Goal: Task Accomplishment & Management: Manage account settings

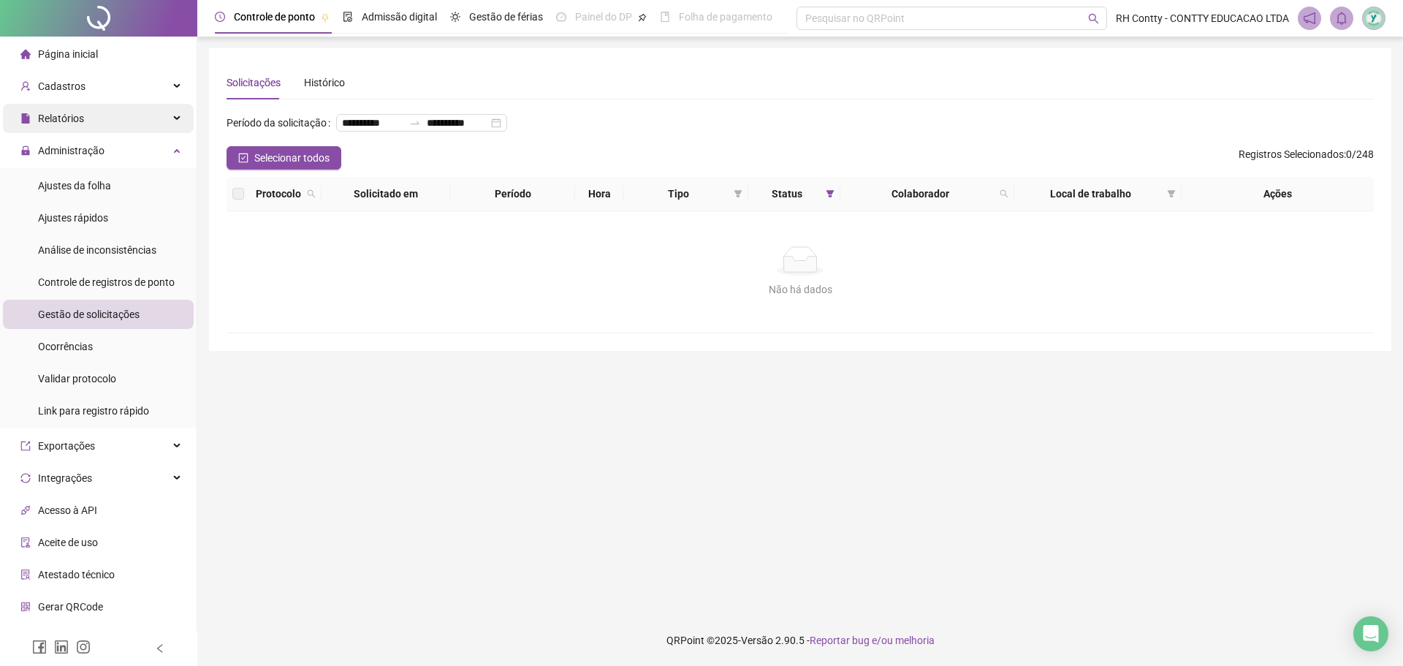
click at [100, 116] on div "Relatórios" at bounding box center [98, 118] width 191 height 29
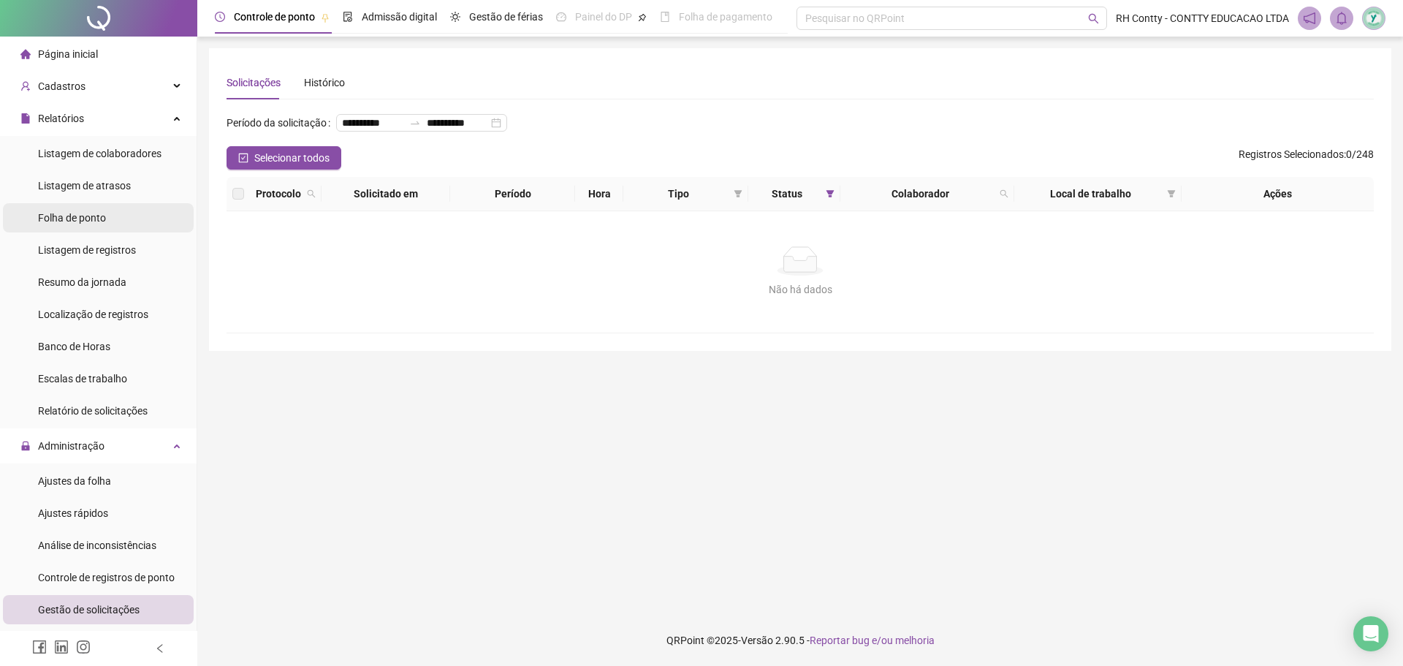
click at [81, 218] on span "Folha de ponto" at bounding box center [72, 218] width 68 height 12
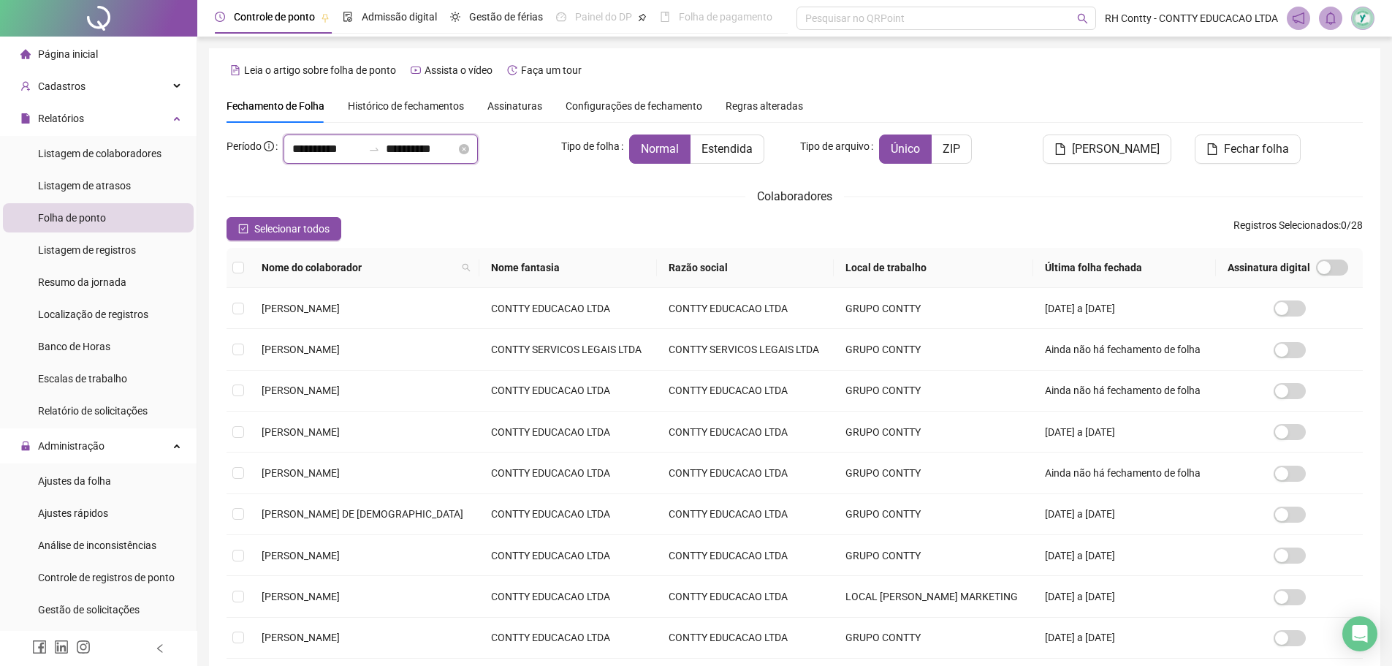
click at [452, 143] on input "**********" at bounding box center [421, 149] width 70 height 18
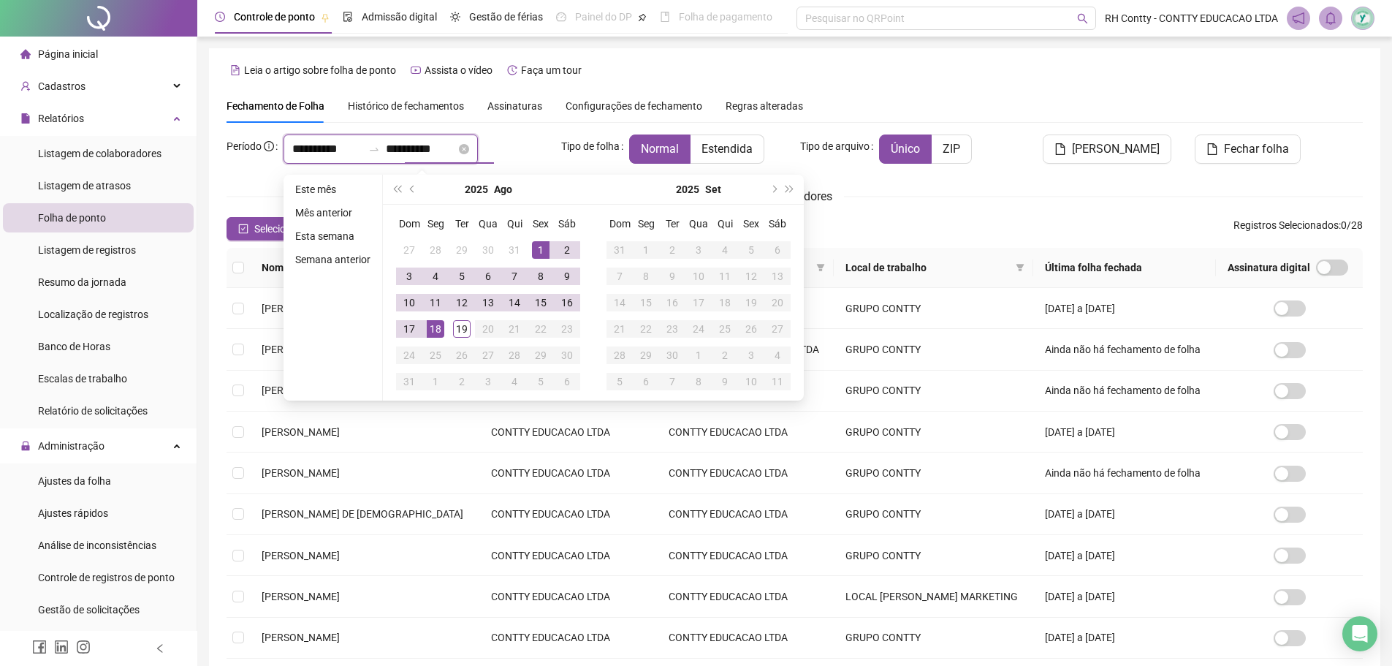
click at [452, 143] on input "**********" at bounding box center [421, 149] width 70 height 18
click at [545, 129] on div "**********" at bounding box center [794, 417] width 1136 height 657
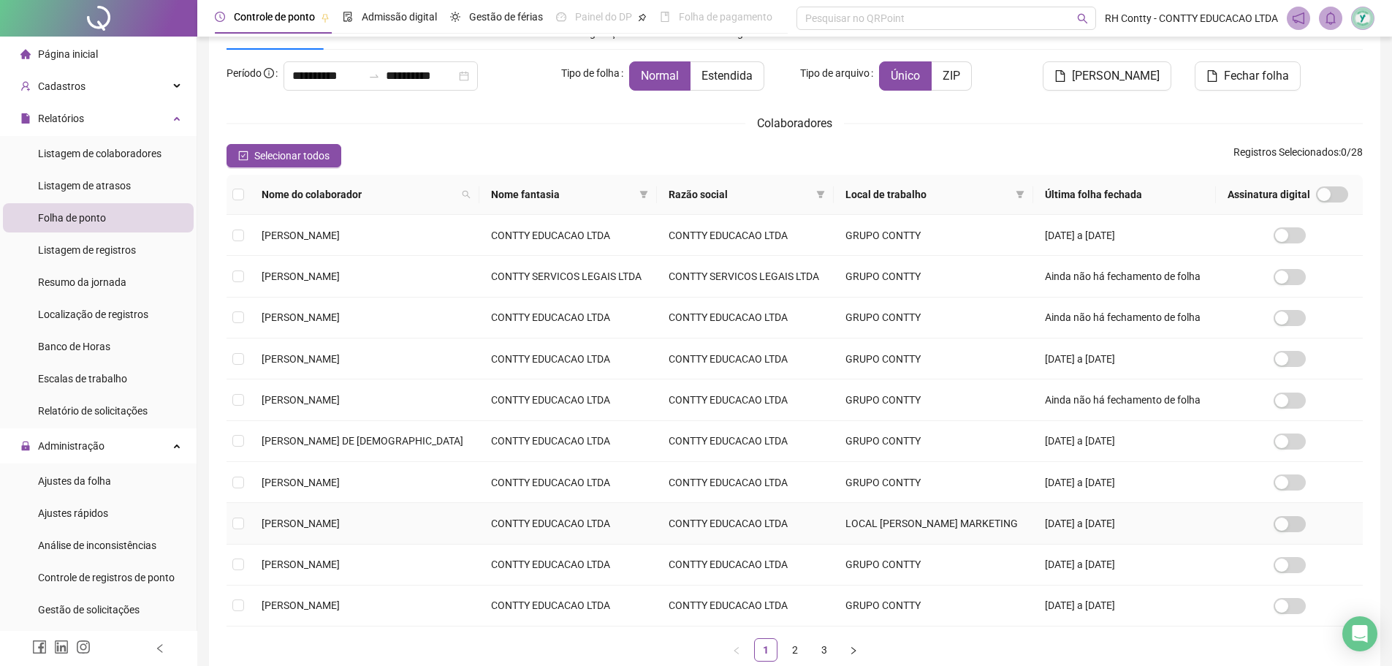
scroll to position [146, 0]
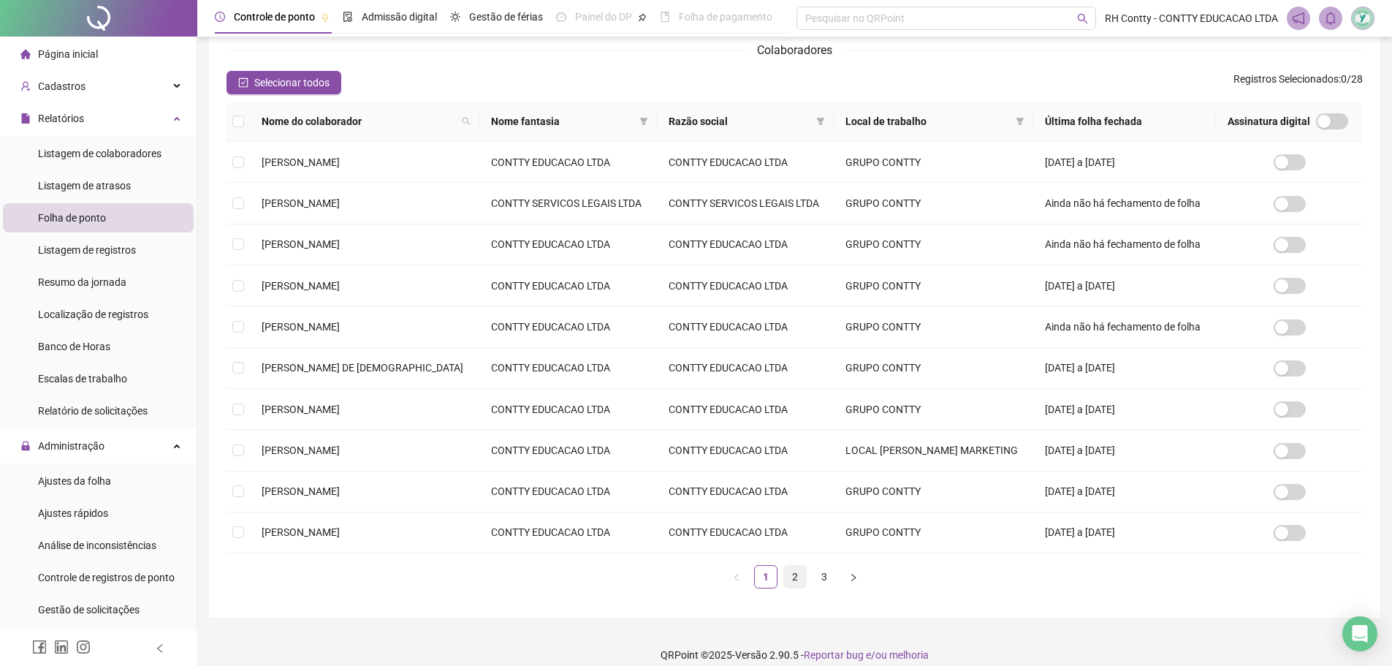
click at [799, 575] on link "2" at bounding box center [795, 576] width 22 height 22
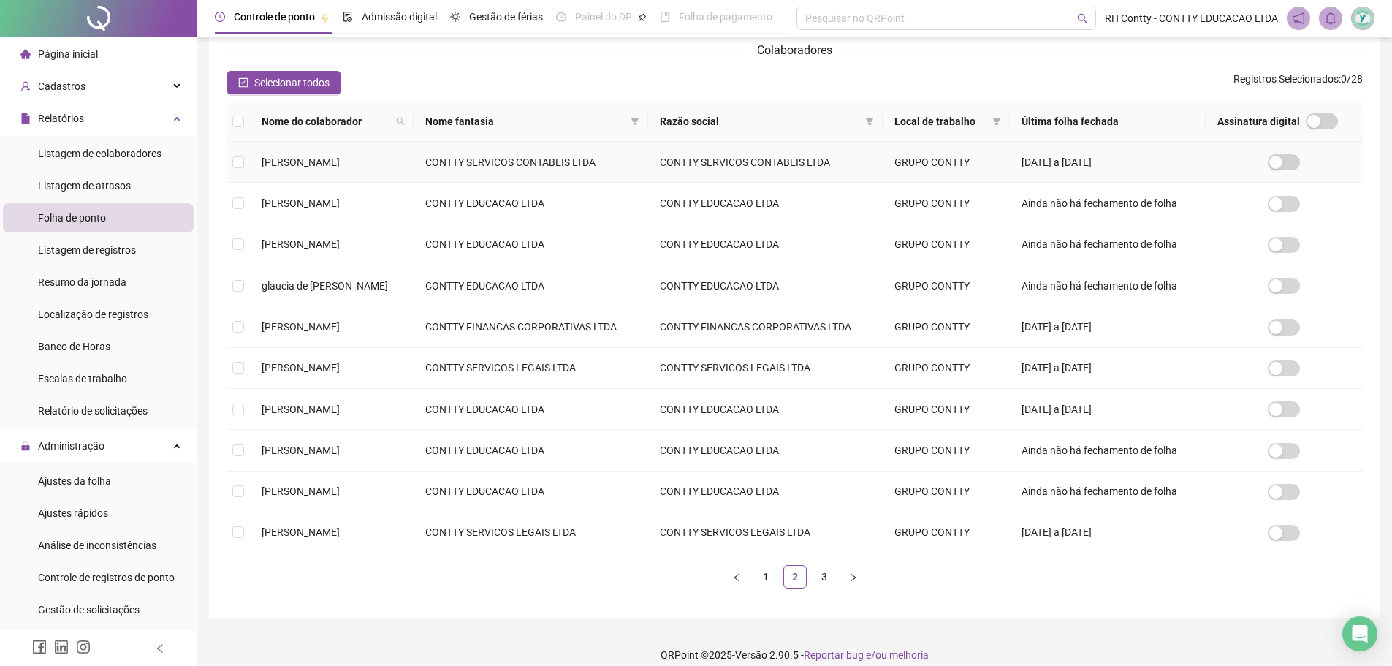
click at [565, 175] on td "CONTTY SERVICOS CONTABEIS LTDA" at bounding box center [531, 162] width 235 height 41
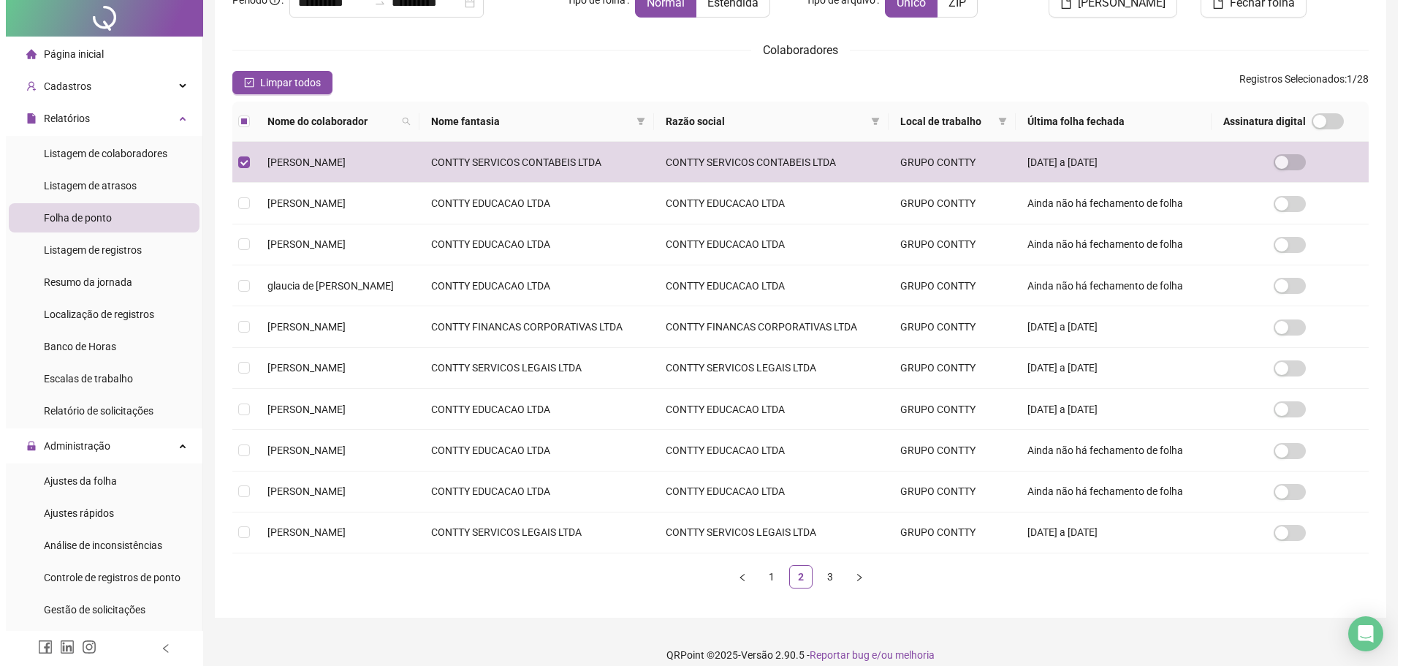
scroll to position [0, 0]
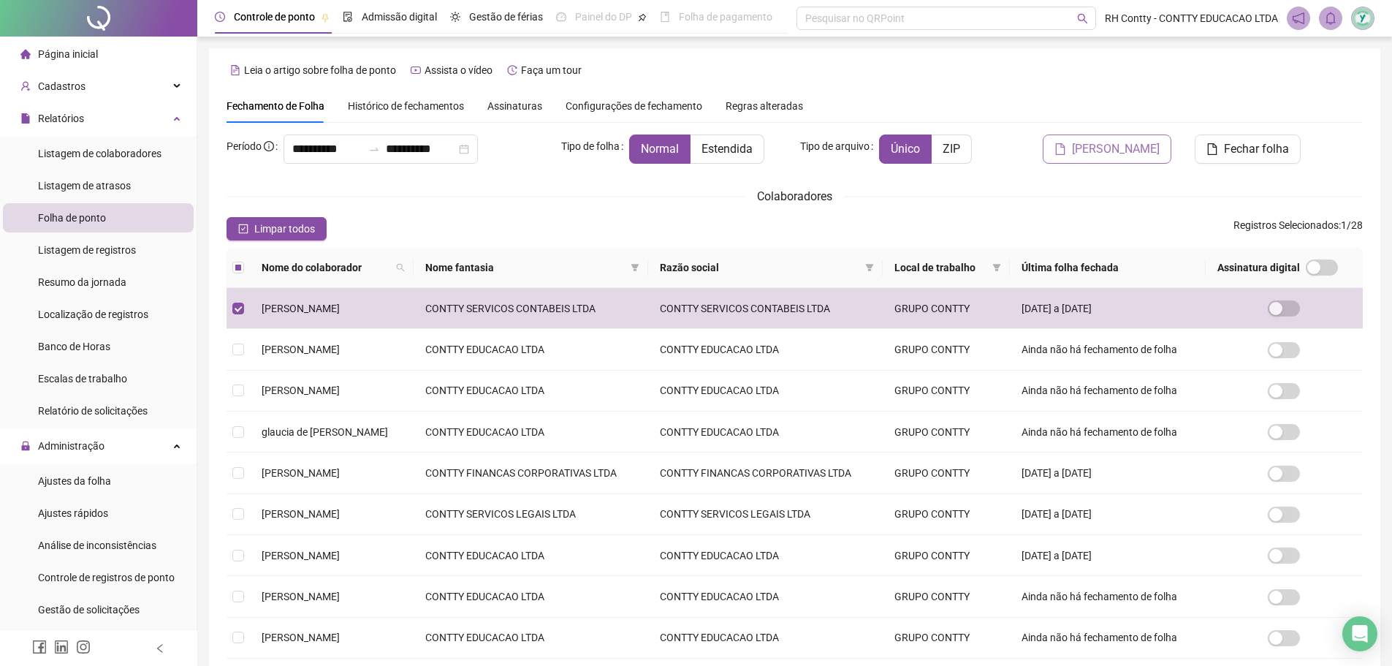
click at [1137, 159] on button "[PERSON_NAME]" at bounding box center [1107, 148] width 129 height 29
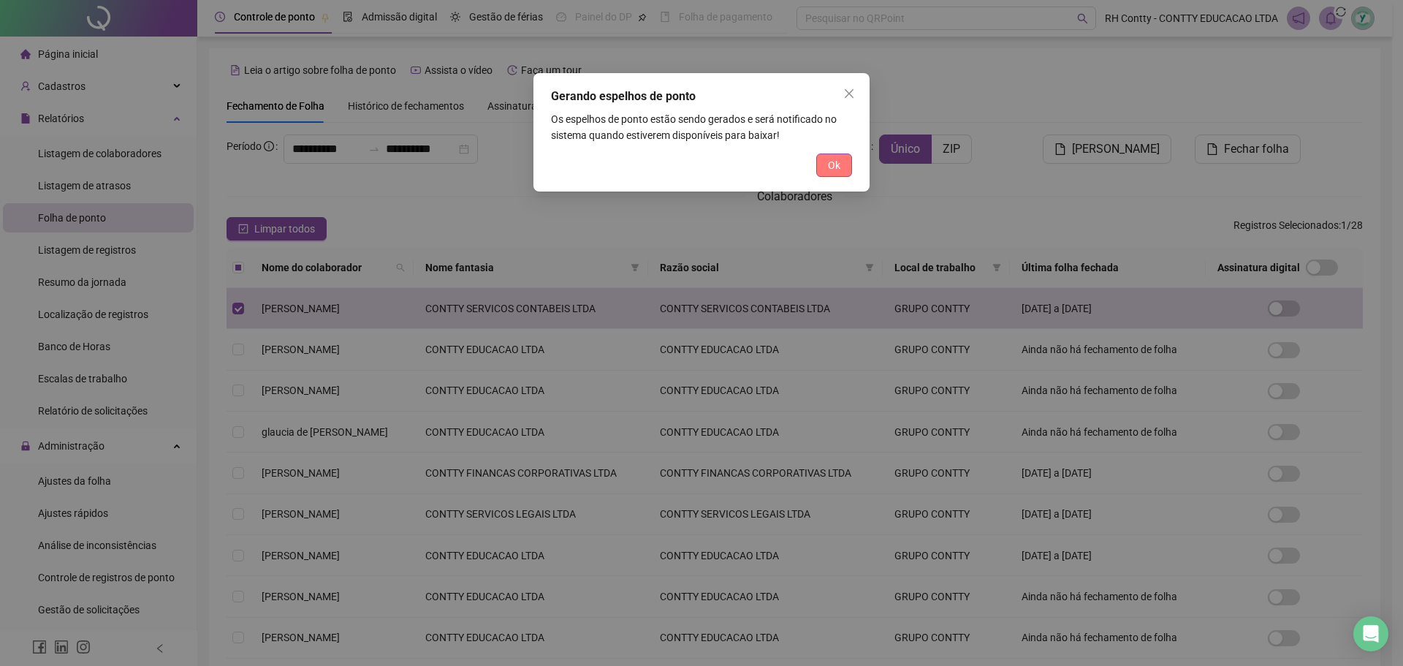
click at [823, 166] on button "Ok" at bounding box center [834, 164] width 36 height 23
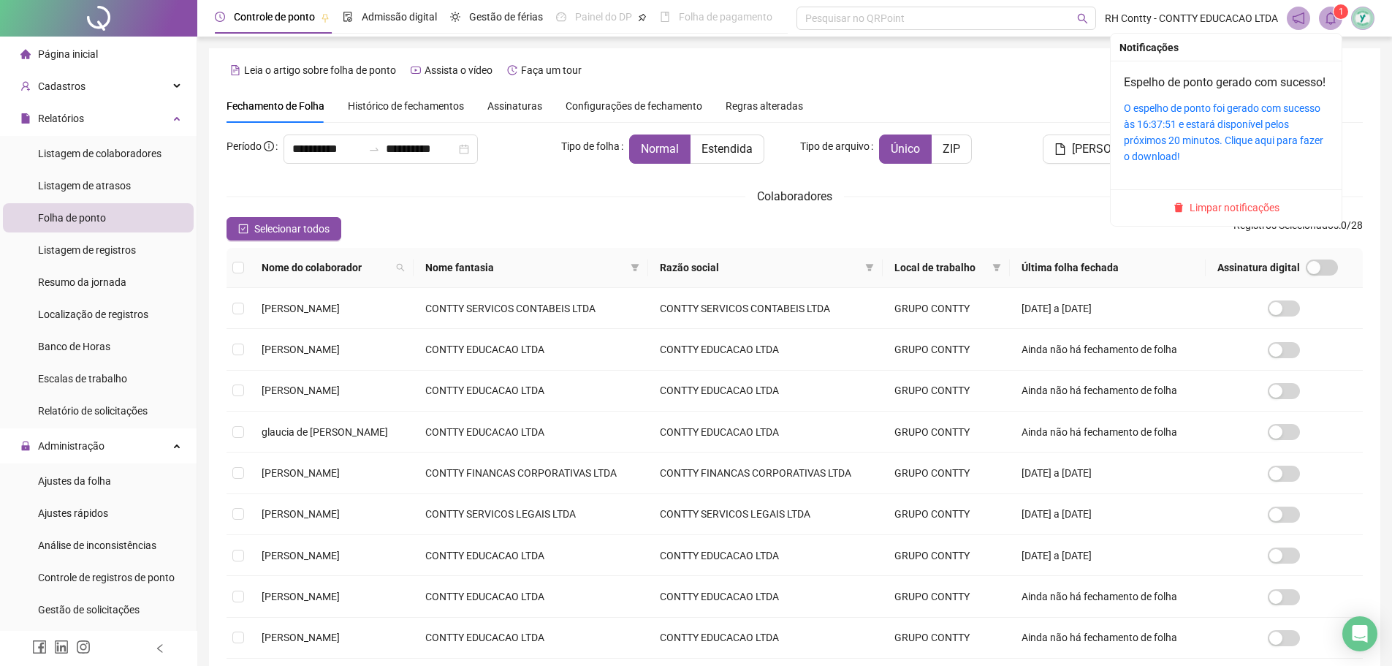
click at [1343, 13] on span "1" at bounding box center [1340, 12] width 5 height 10
click at [1238, 124] on link "O espelho de ponto foi gerado com sucesso às 16:37:51 e estará disponível pelos…" at bounding box center [1223, 132] width 199 height 60
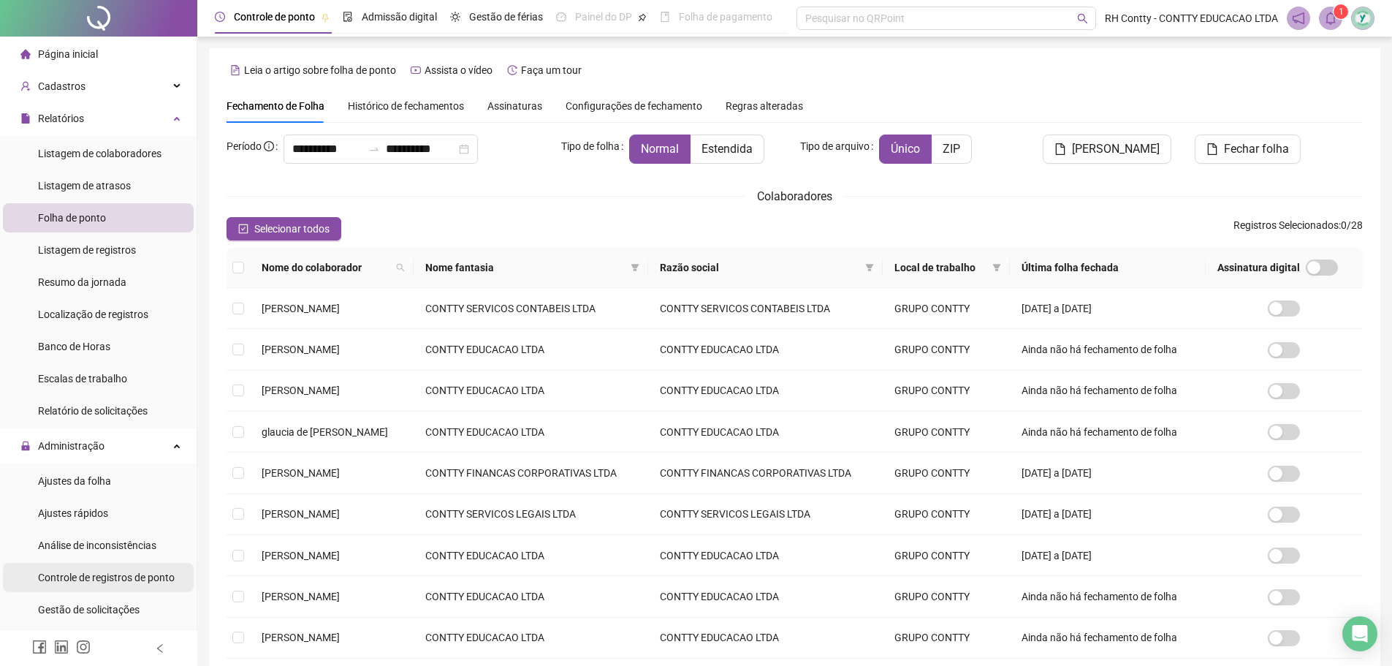
click at [72, 577] on span "Controle de registros de ponto" at bounding box center [106, 577] width 137 height 12
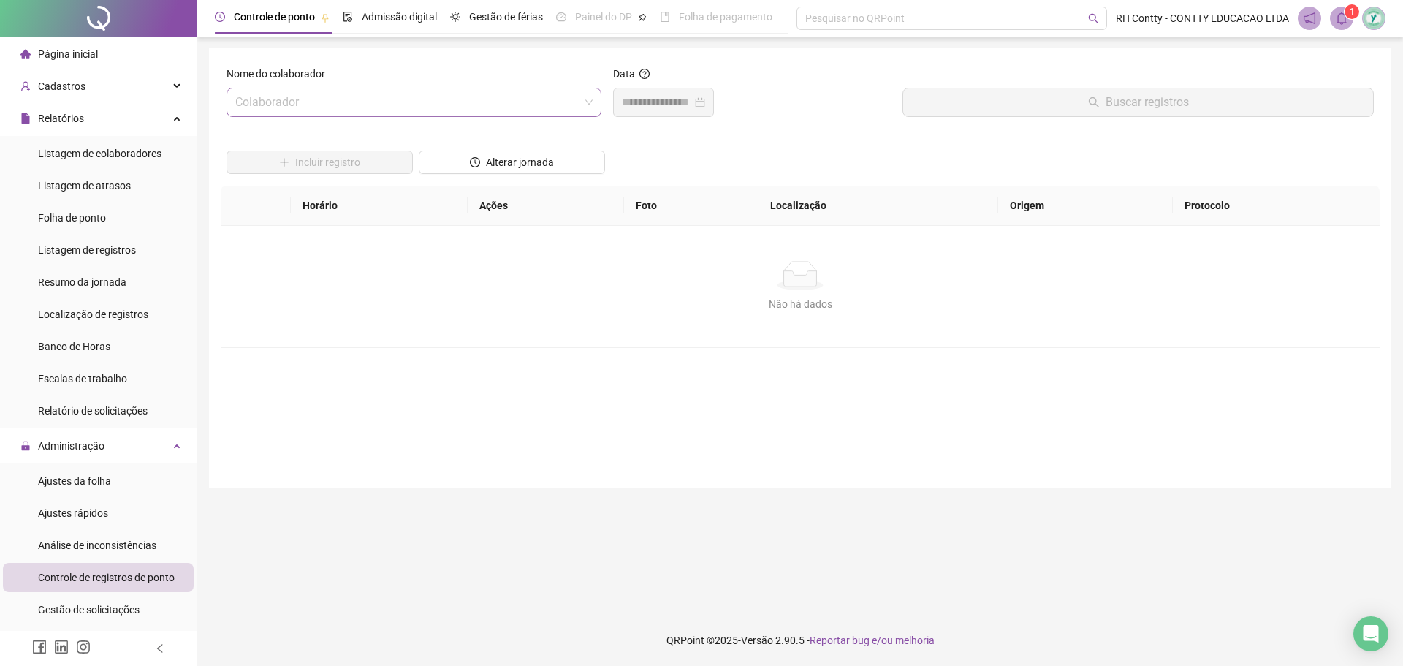
click at [473, 100] on input "search" at bounding box center [407, 102] width 344 height 28
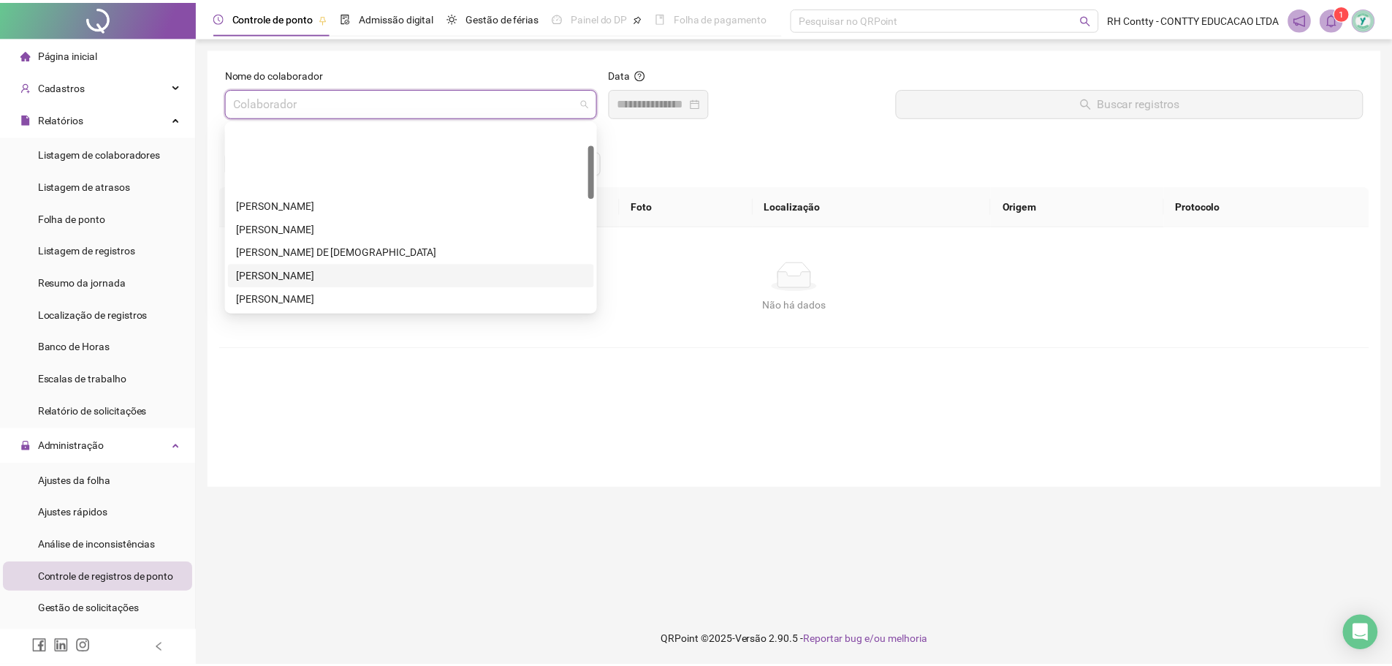
scroll to position [73, 0]
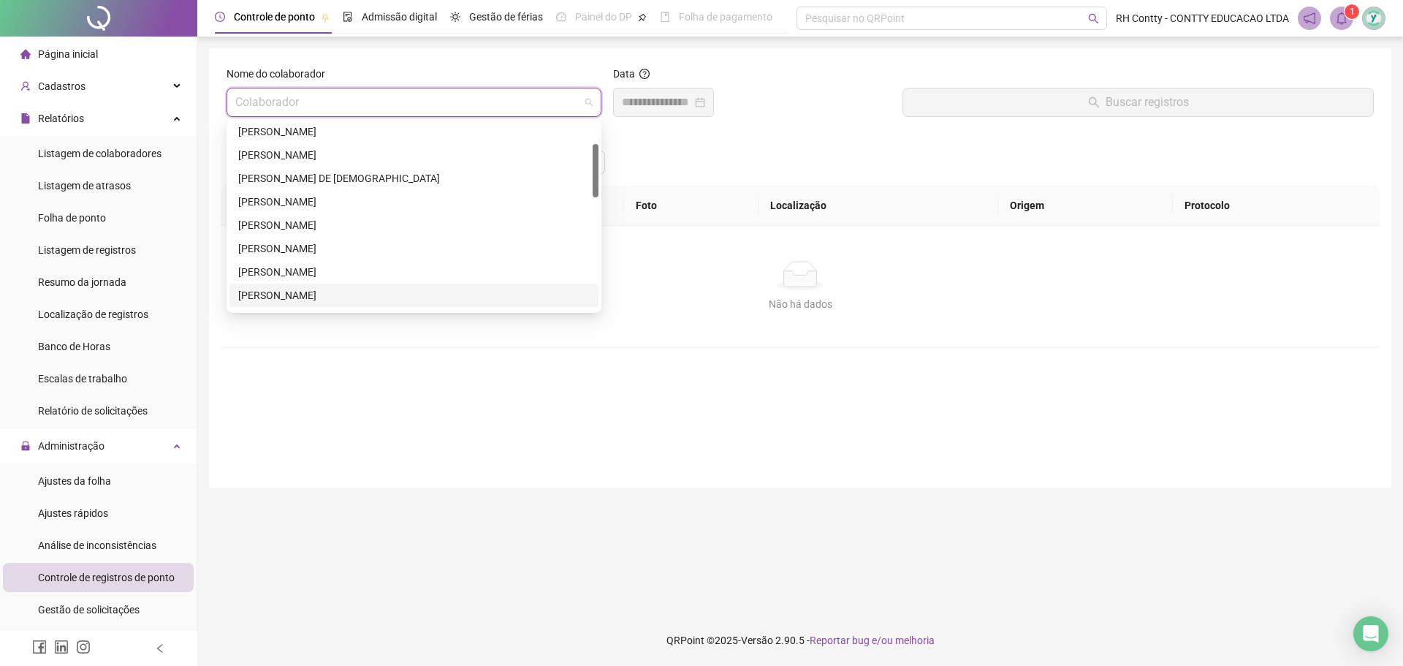
click at [310, 288] on div "[PERSON_NAME]" at bounding box center [413, 295] width 351 height 16
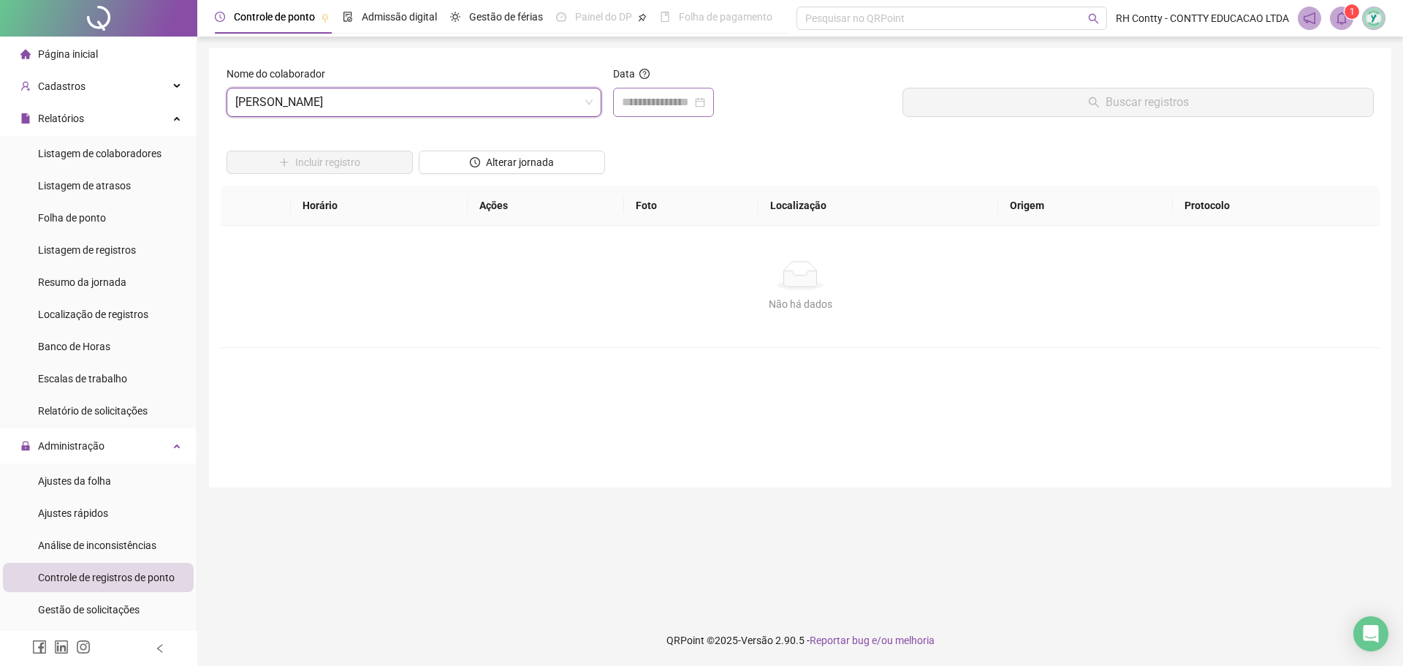
click at [664, 91] on div at bounding box center [663, 102] width 101 height 29
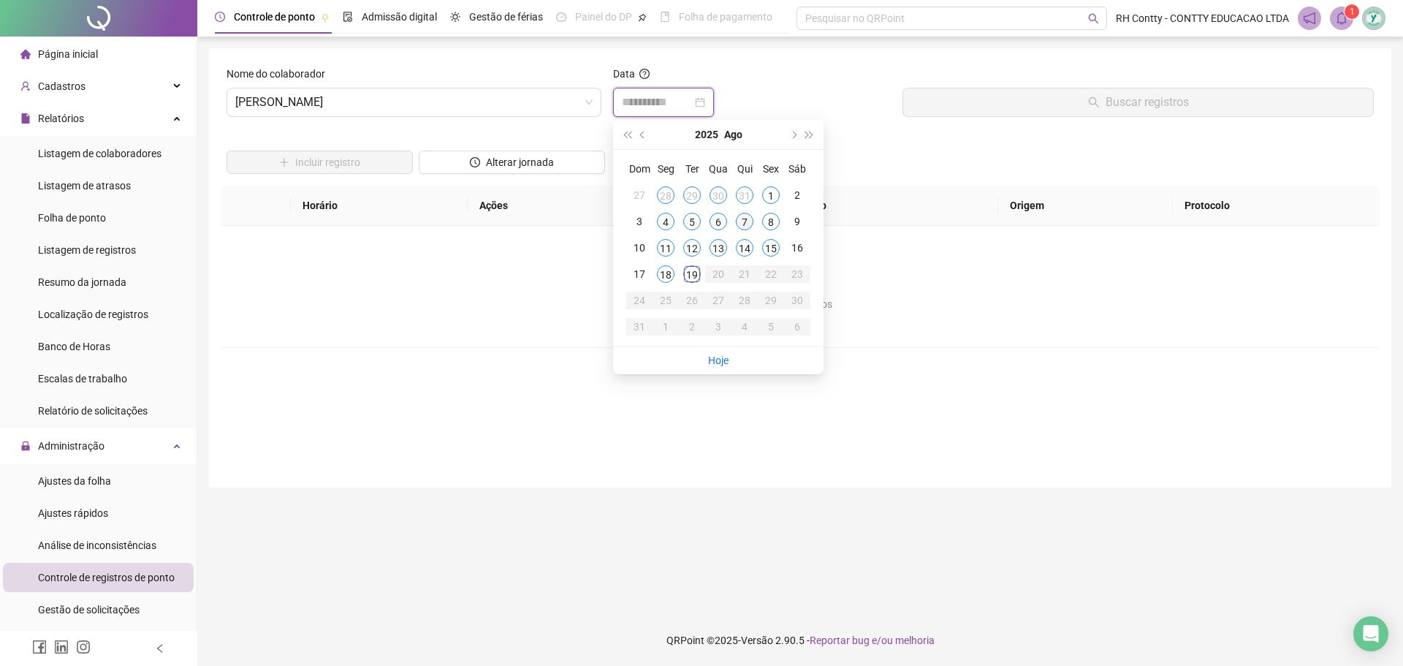
type input "**********"
click at [748, 219] on div "7" at bounding box center [745, 222] width 18 height 18
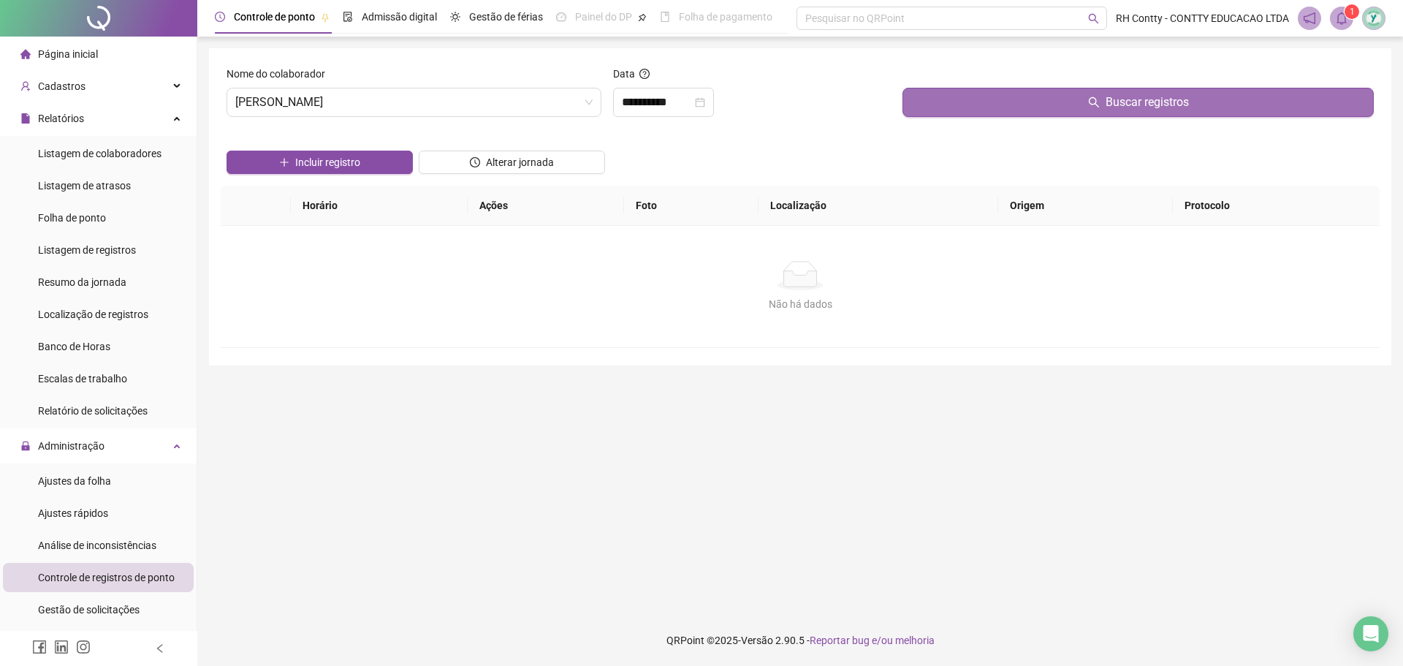
click at [994, 101] on button "Buscar registros" at bounding box center [1137, 102] width 471 height 29
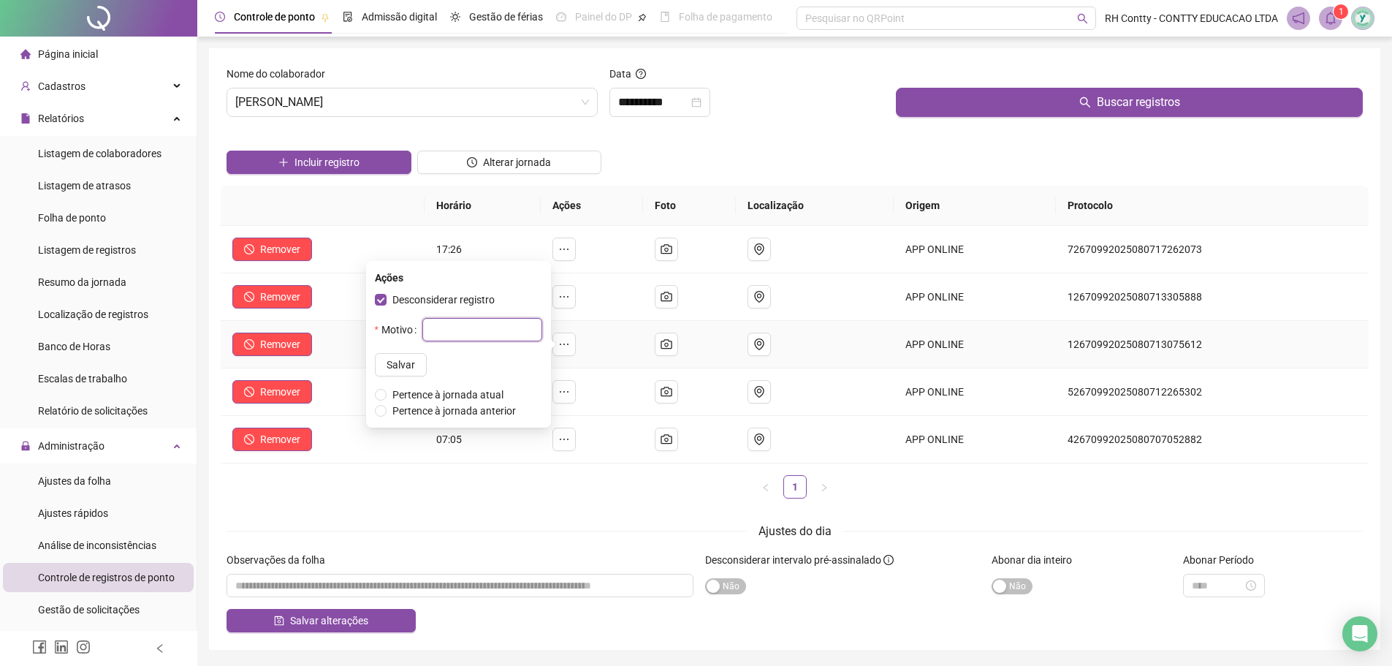
click at [492, 326] on input "text" at bounding box center [482, 329] width 120 height 23
type input "**********"
click at [387, 360] on span "Salvar" at bounding box center [400, 365] width 28 height 16
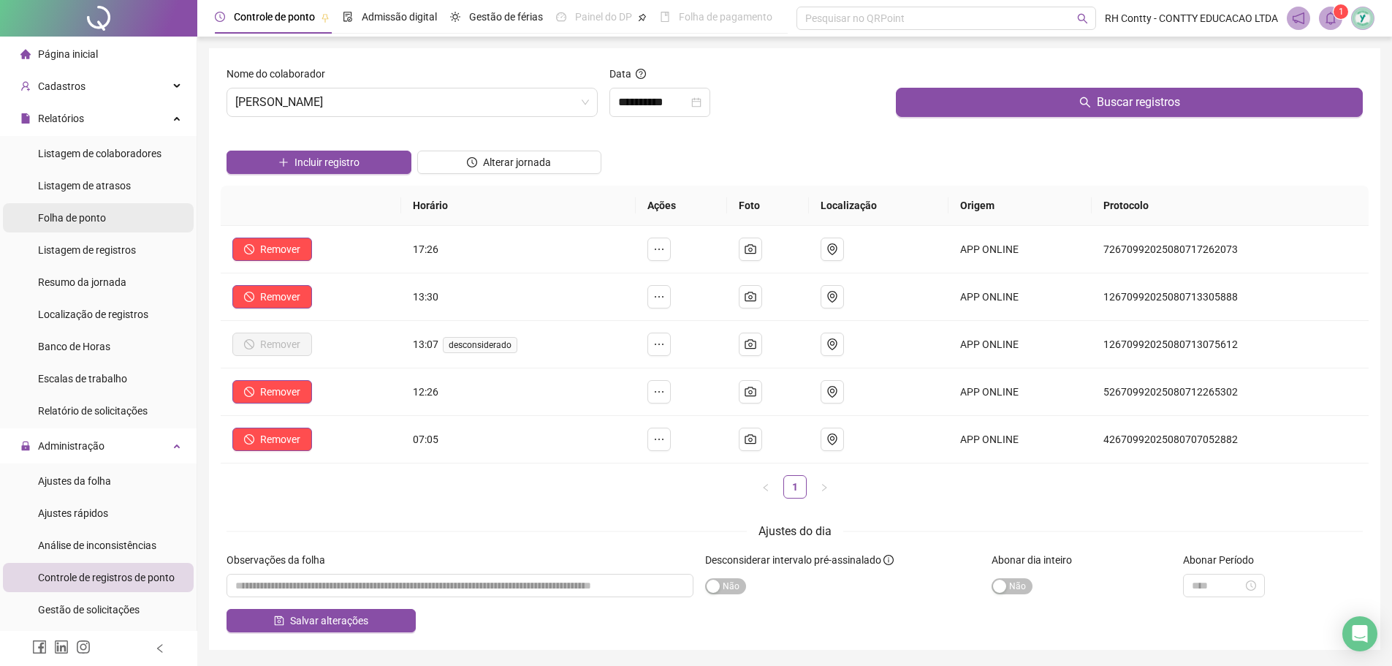
click at [83, 209] on div "Folha de ponto" at bounding box center [72, 217] width 68 height 29
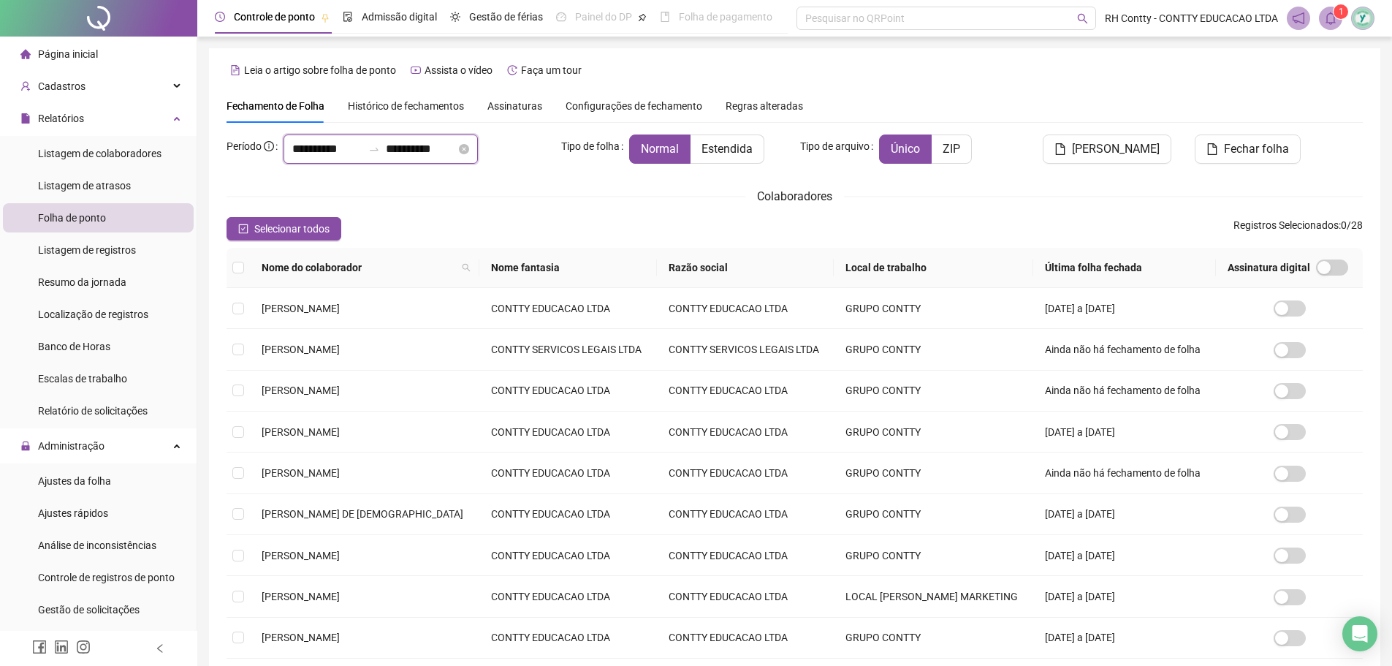
click at [456, 152] on input "**********" at bounding box center [421, 149] width 70 height 18
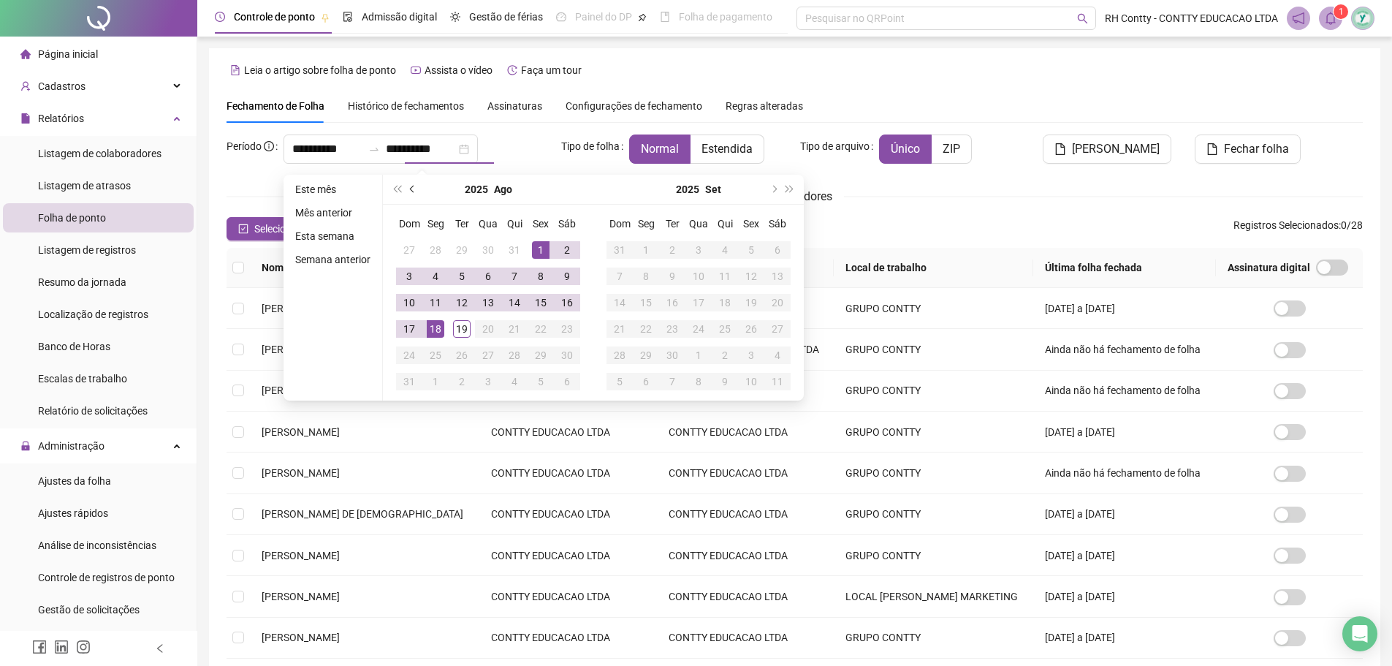
click at [412, 187] on span "prev-year" at bounding box center [413, 189] width 7 height 7
type input "**********"
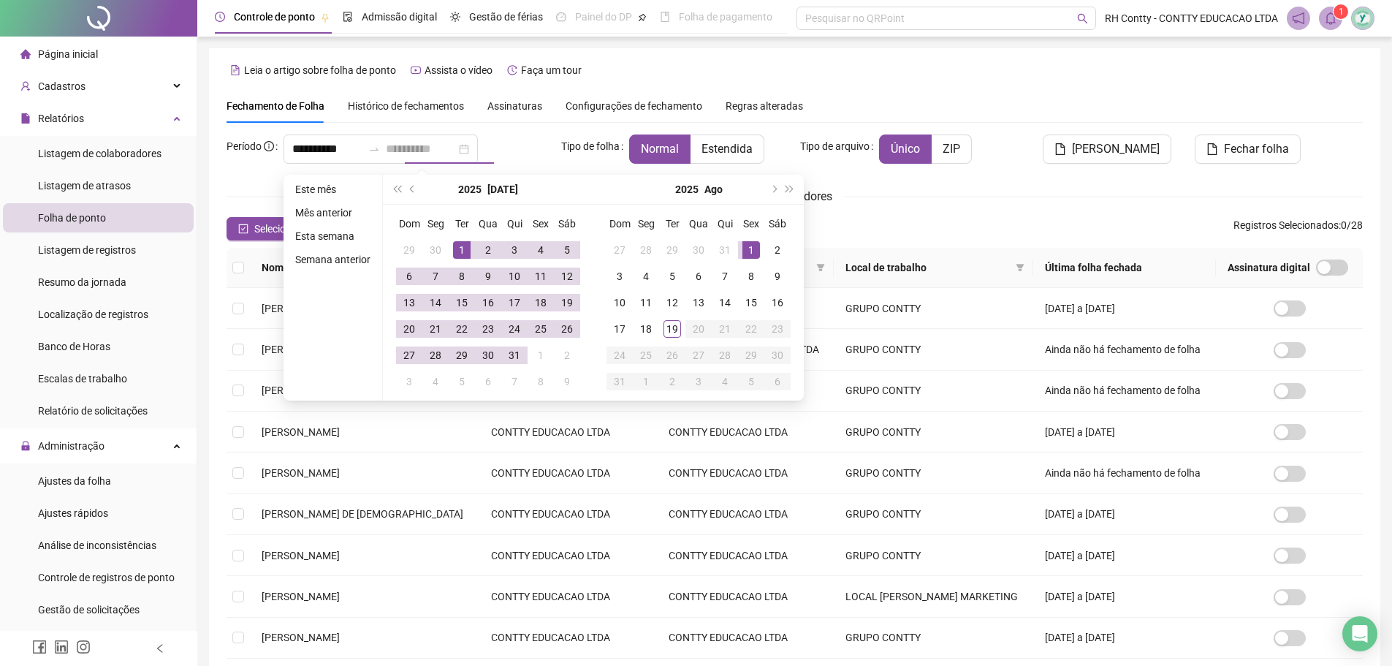
click at [457, 243] on div "1" at bounding box center [462, 250] width 18 height 18
click at [511, 357] on div "31" at bounding box center [515, 355] width 18 height 18
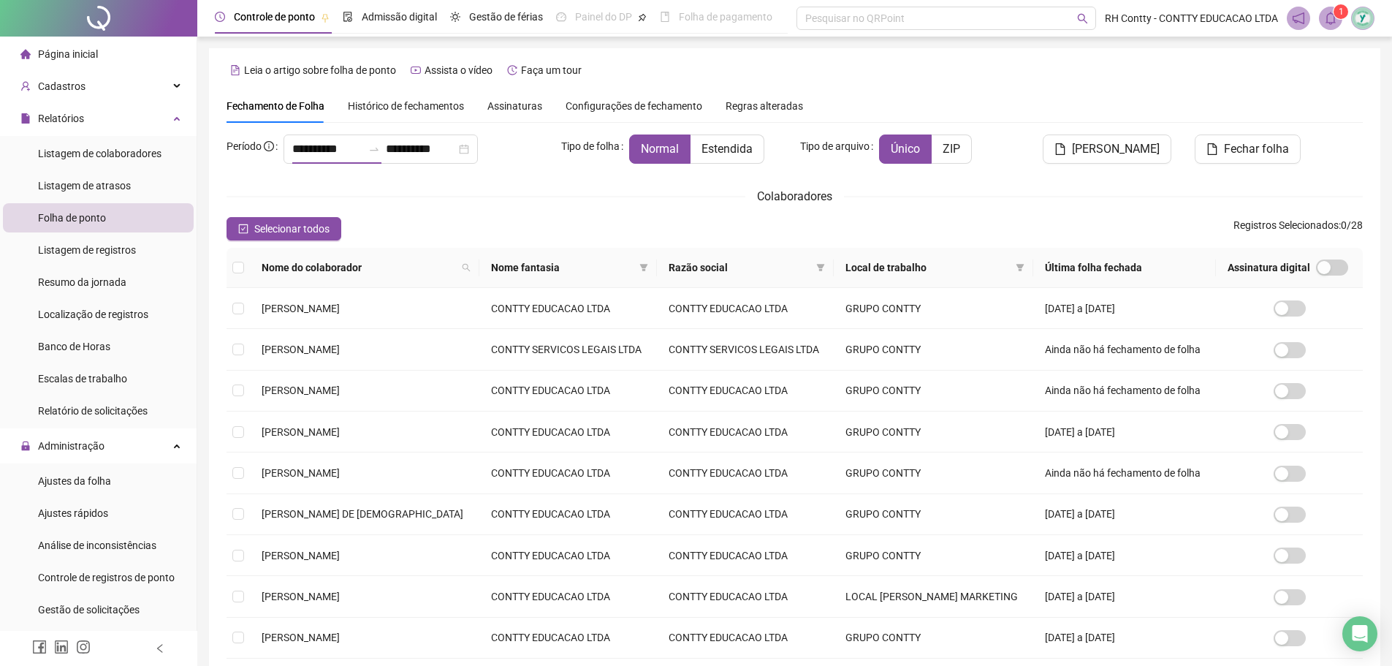
type input "**********"
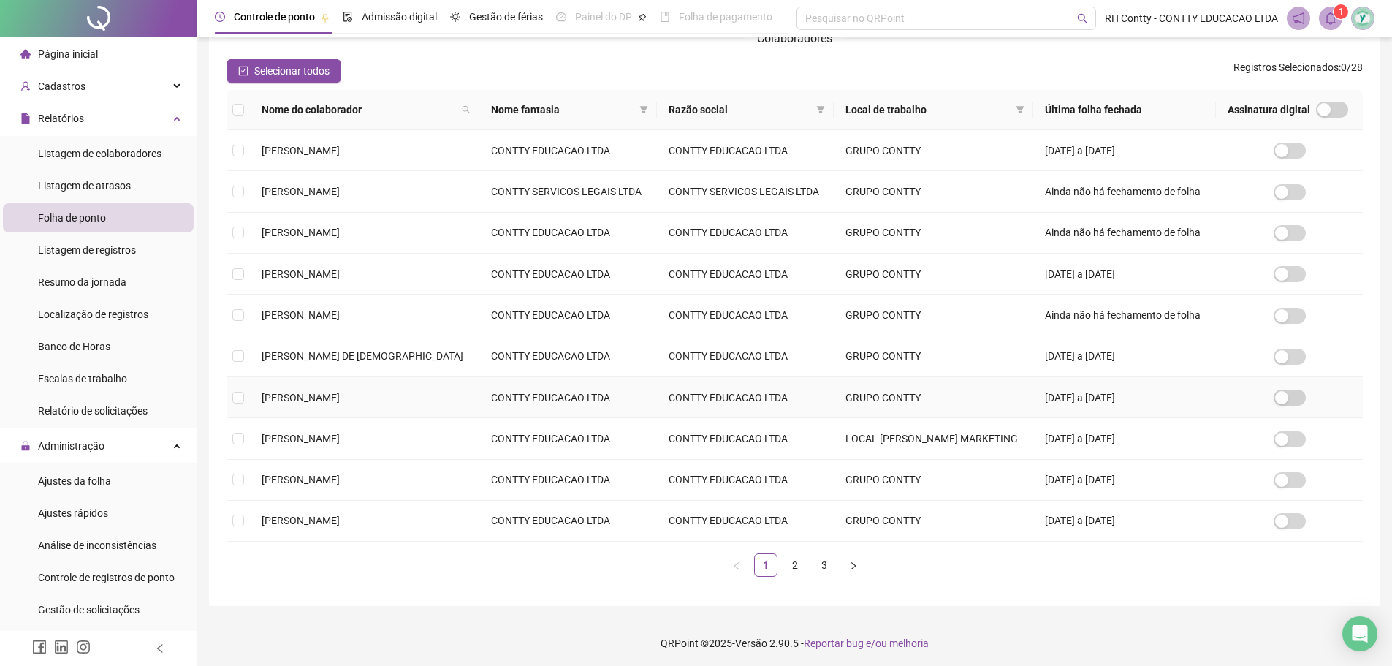
scroll to position [162, 0]
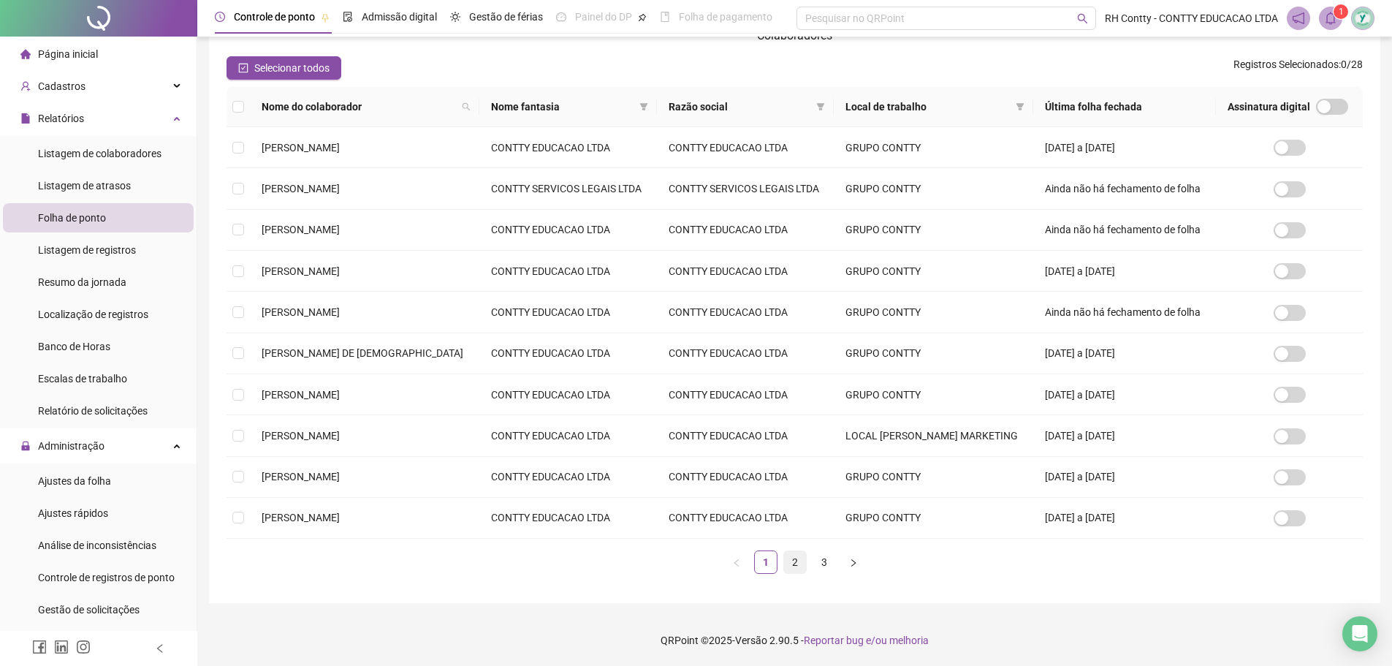
click at [795, 566] on link "2" at bounding box center [795, 562] width 22 height 22
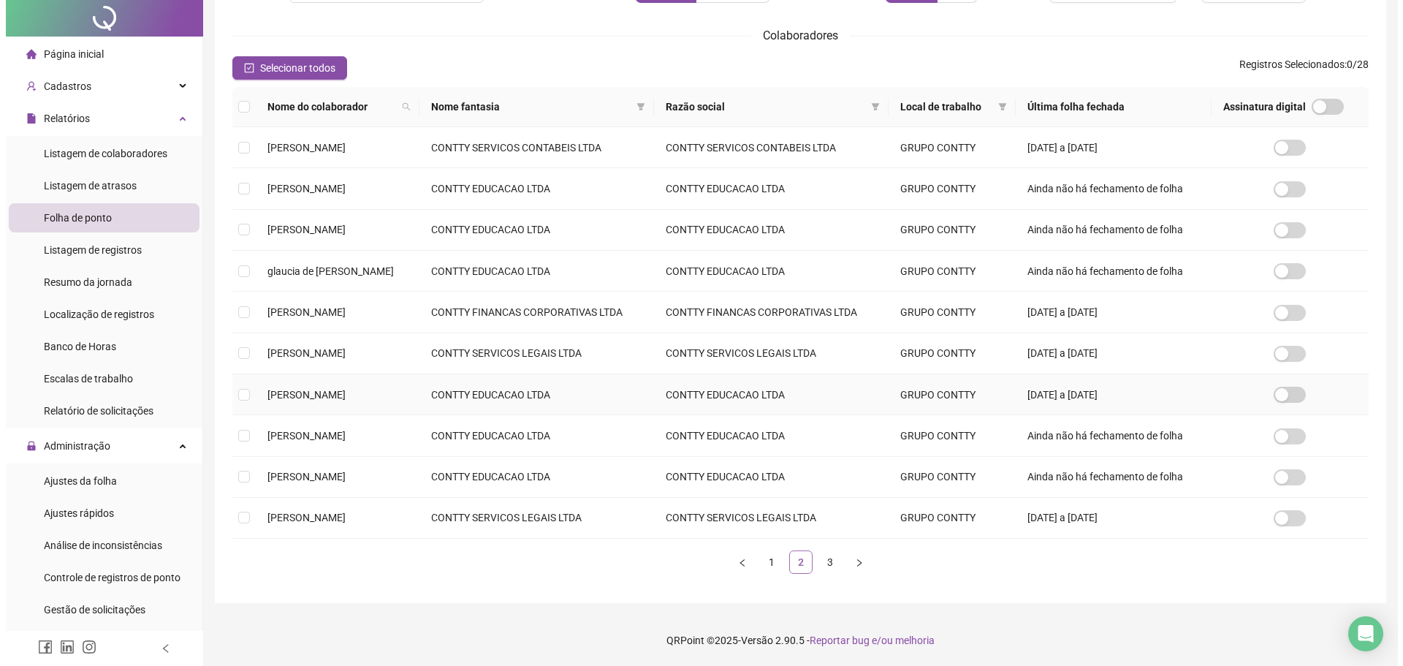
scroll to position [0, 0]
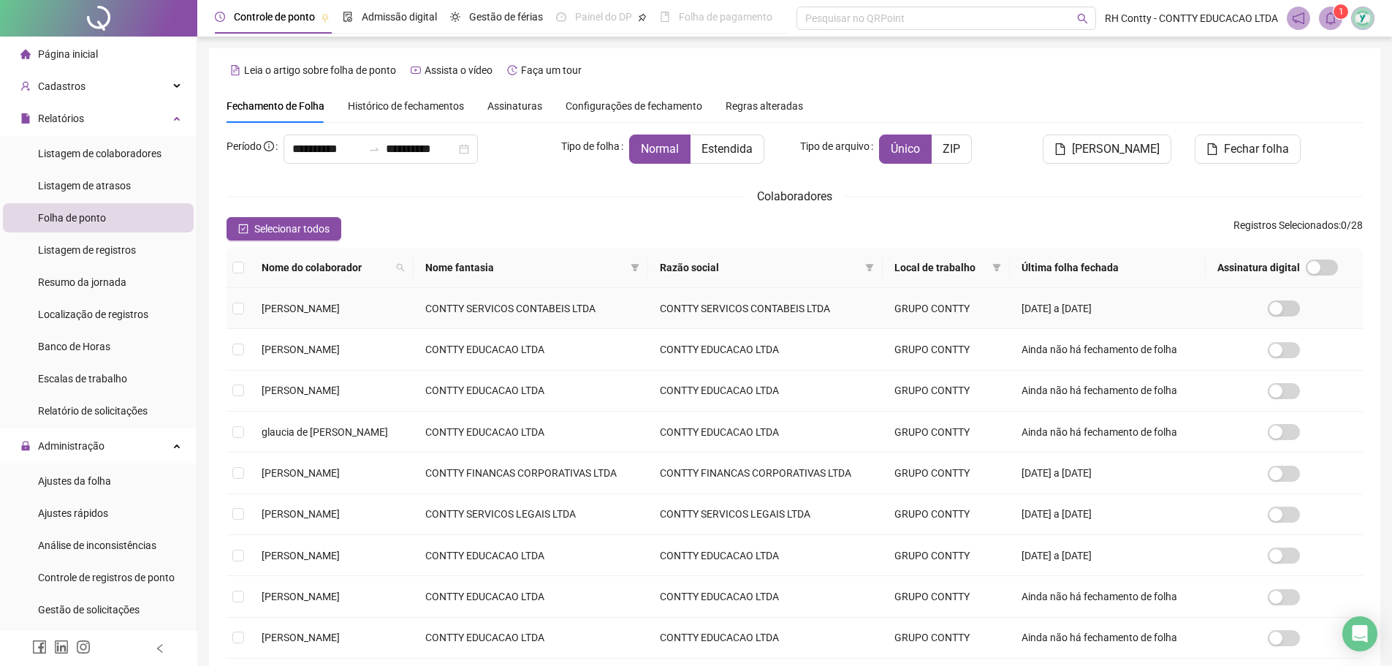
click at [529, 304] on td "CONTTY SERVICOS CONTABEIS LTDA" at bounding box center [531, 308] width 235 height 41
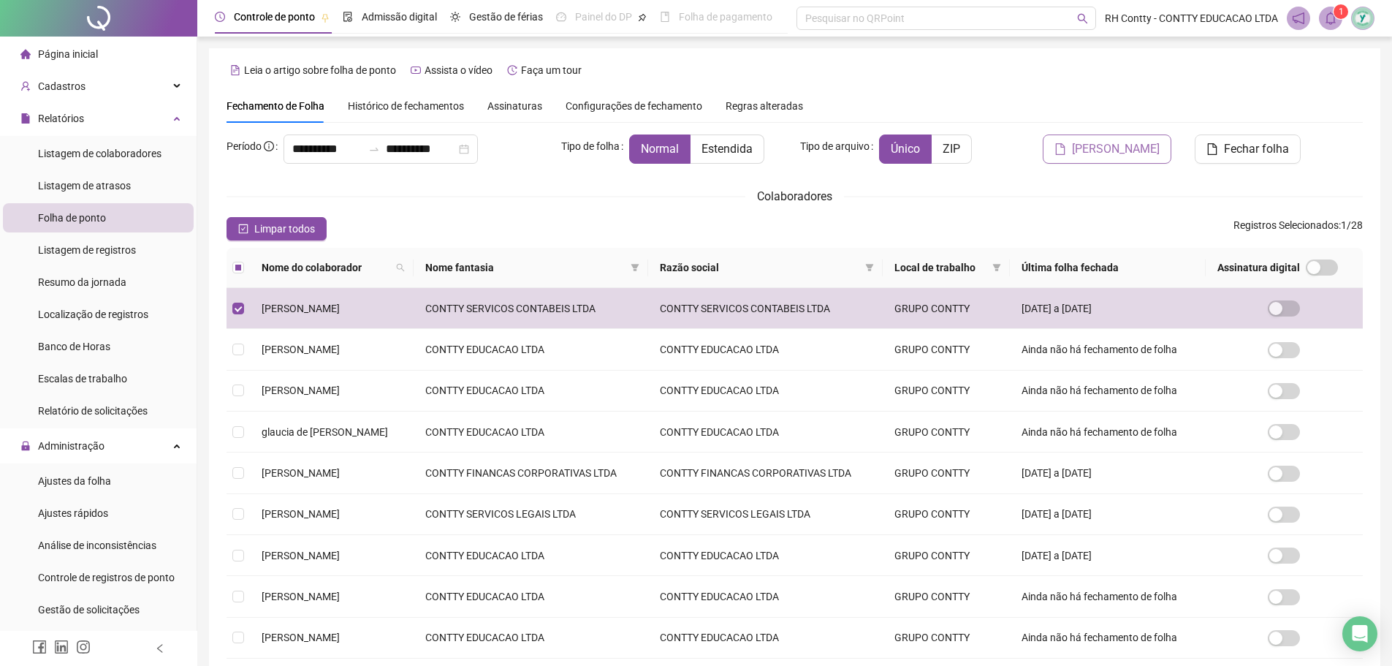
click at [1118, 149] on span "[PERSON_NAME]" at bounding box center [1116, 149] width 88 height 18
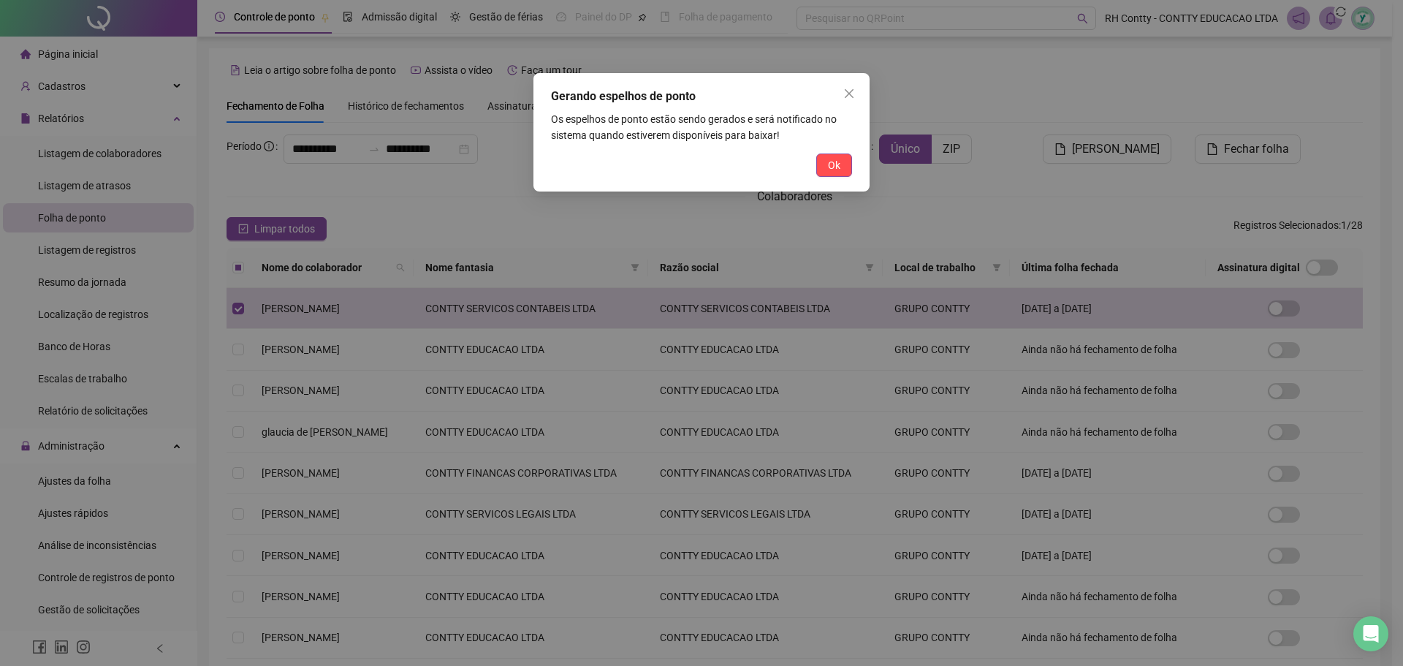
click at [809, 168] on div "Ok" at bounding box center [701, 164] width 301 height 23
click at [825, 164] on button "Ok" at bounding box center [834, 164] width 36 height 23
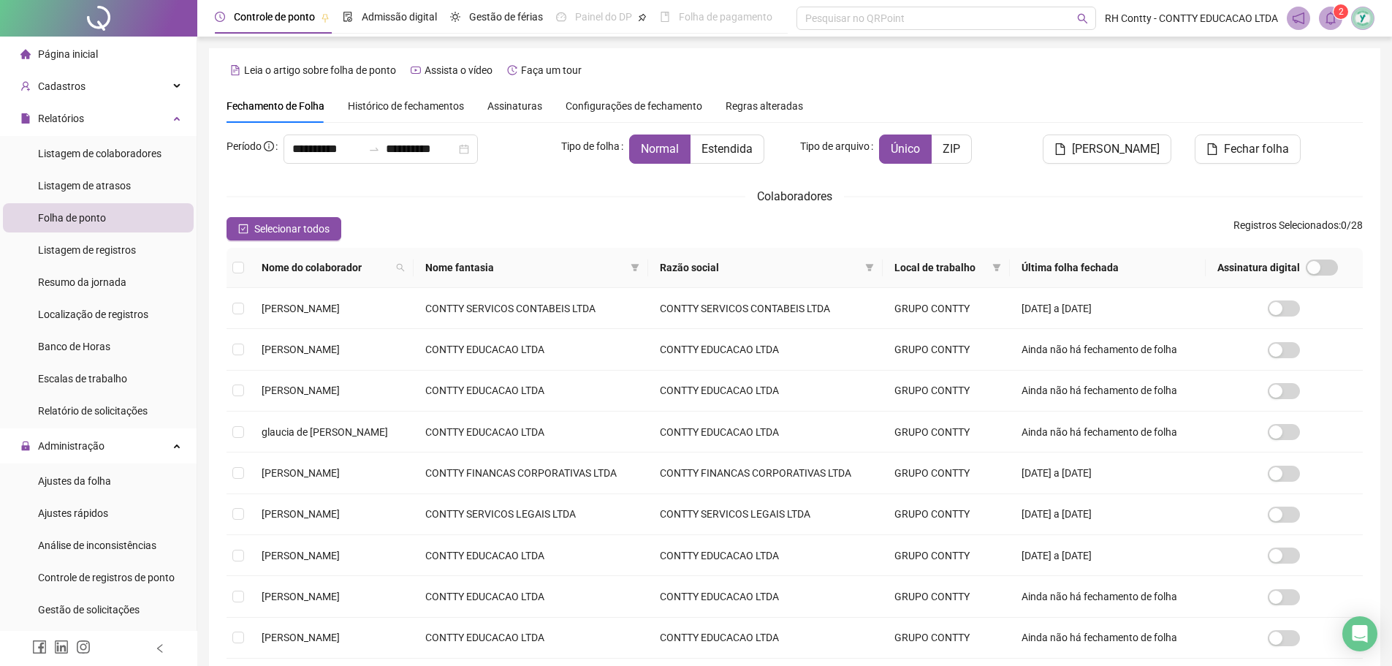
click at [1337, 25] on span at bounding box center [1330, 18] width 23 height 23
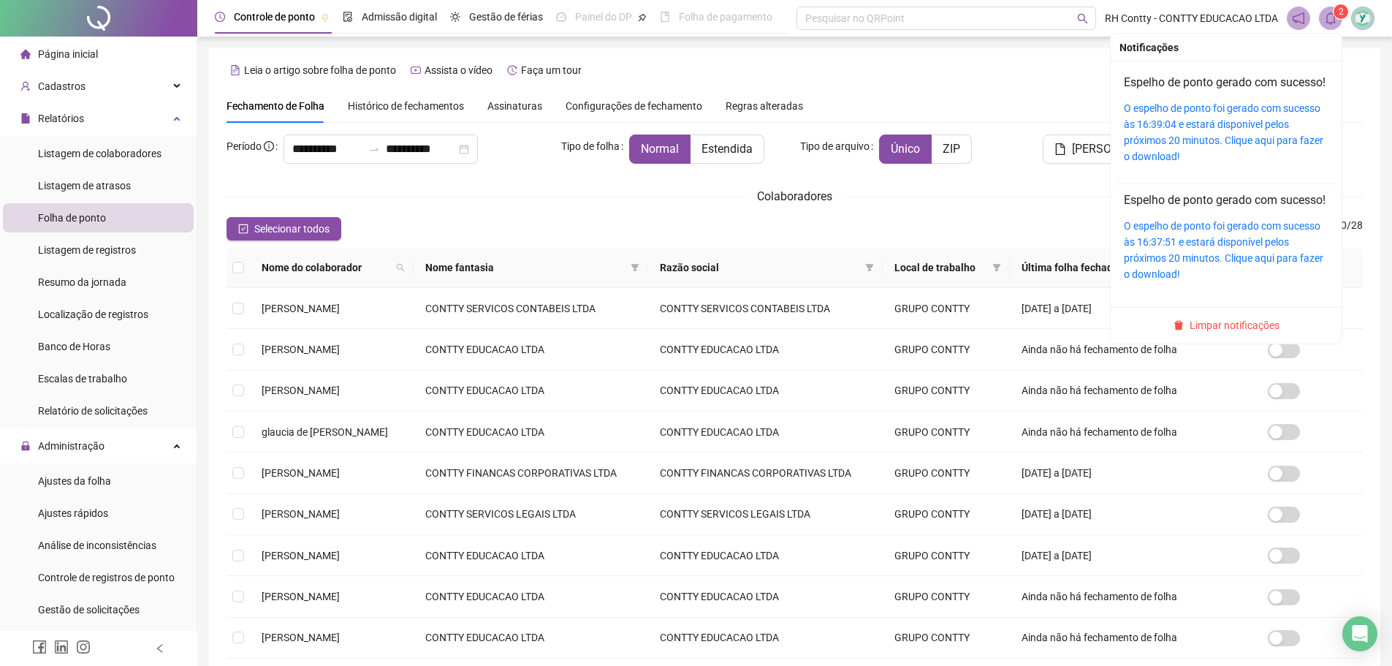
click at [1195, 133] on div "O espelho de ponto foi gerado com sucesso às 16:39:04 e estará disponível pelos…" at bounding box center [1226, 132] width 205 height 64
click at [1199, 127] on link "O espelho de ponto foi gerado com sucesso às 16:39:04 e estará disponível pelos…" at bounding box center [1223, 132] width 199 height 60
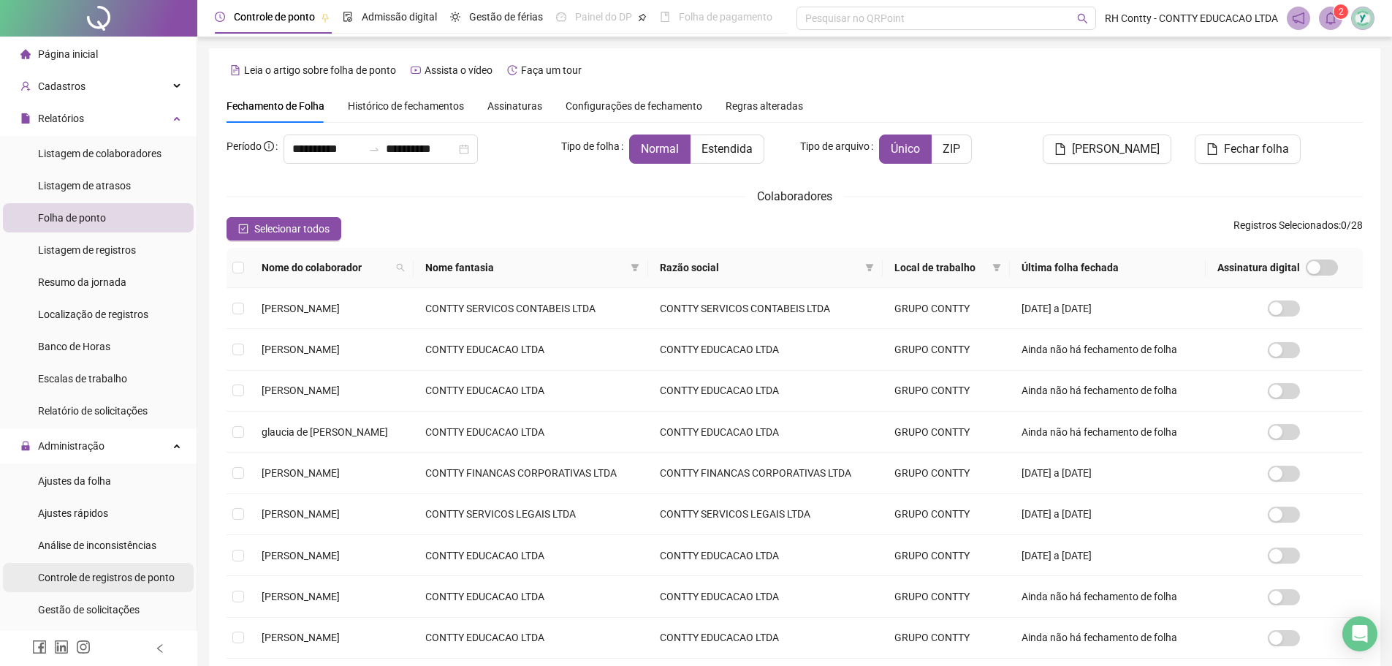
click at [86, 583] on span "Controle de registros de ponto" at bounding box center [106, 577] width 137 height 12
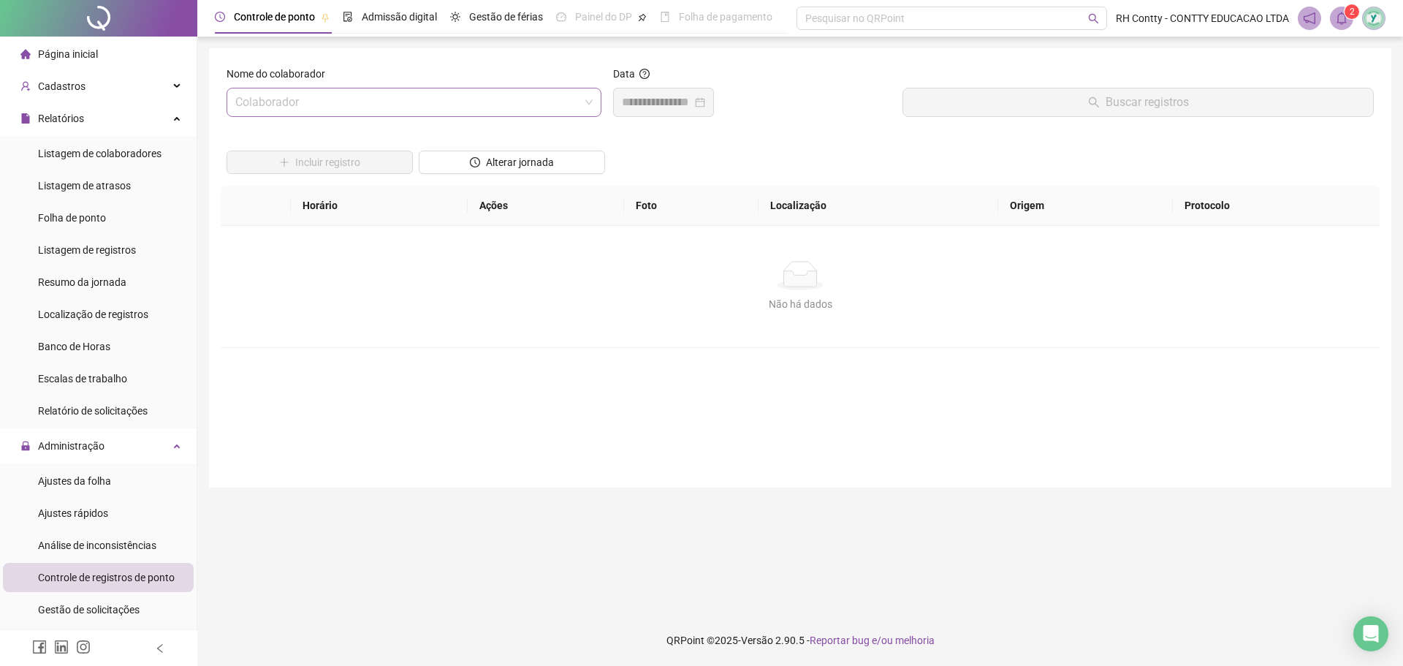
click at [529, 97] on input "search" at bounding box center [407, 102] width 344 height 28
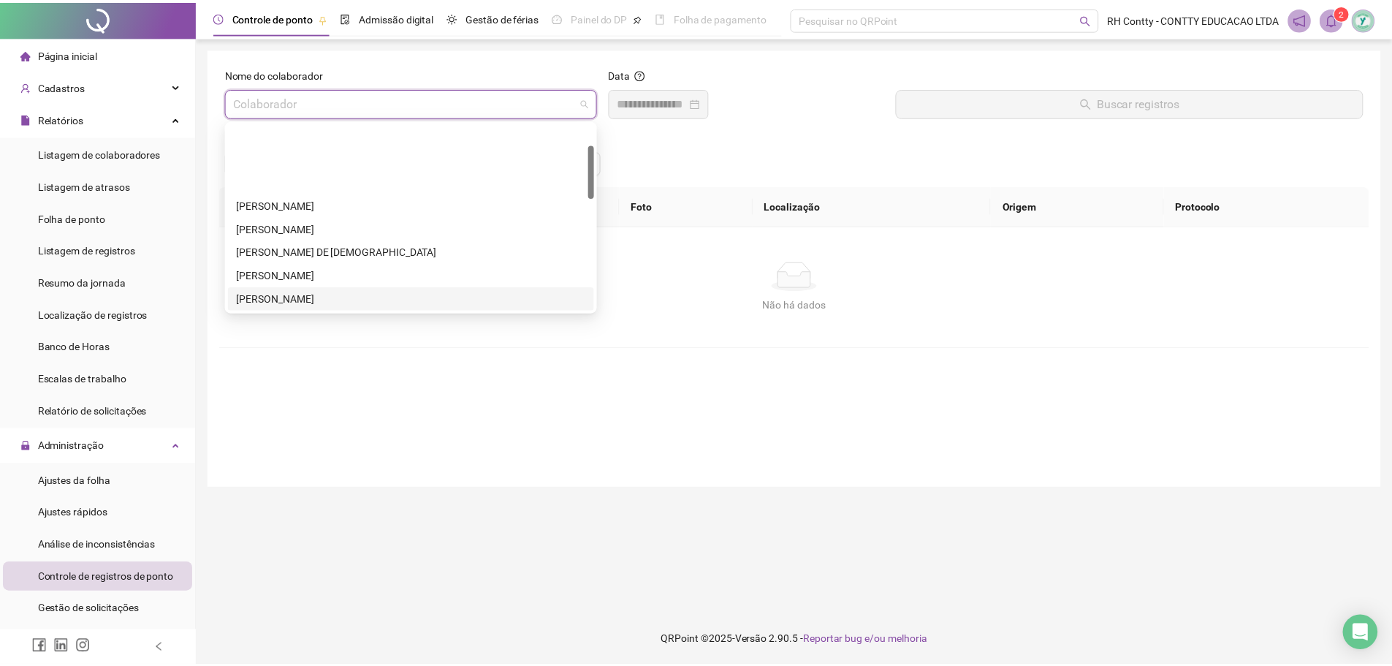
scroll to position [73, 0]
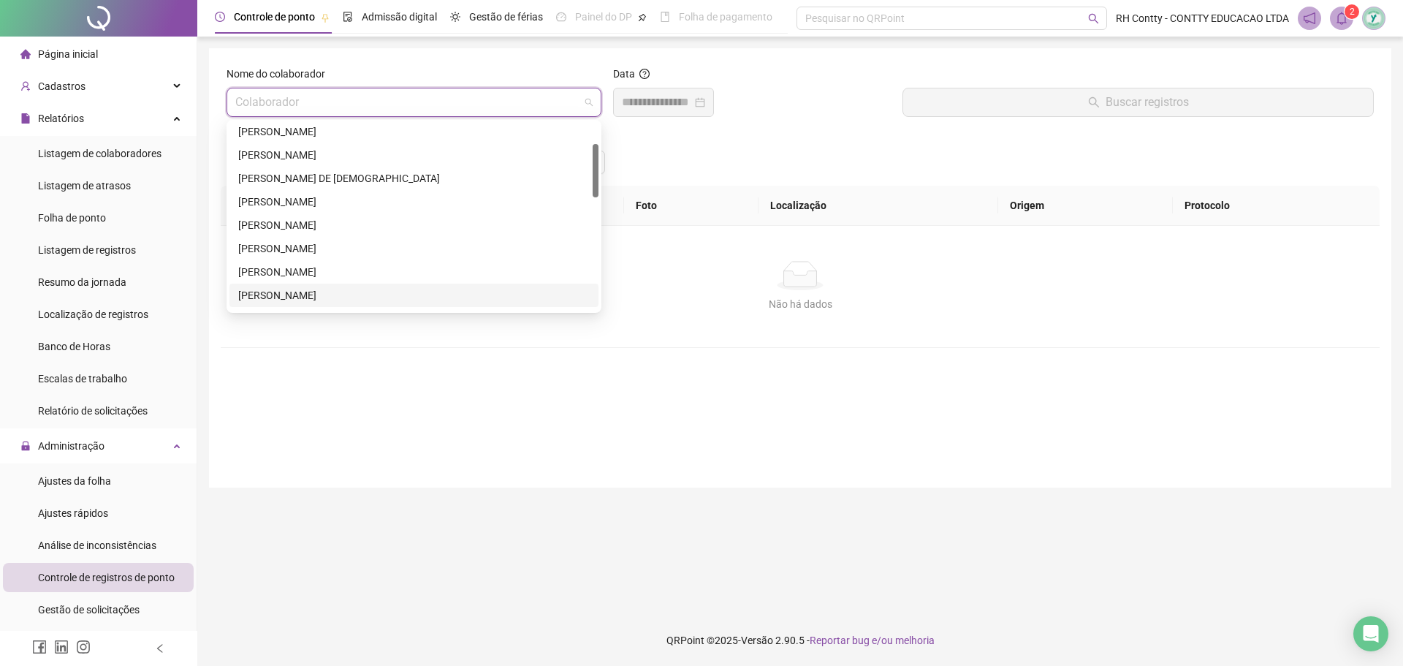
click at [324, 294] on div "[PERSON_NAME]" at bounding box center [413, 295] width 351 height 16
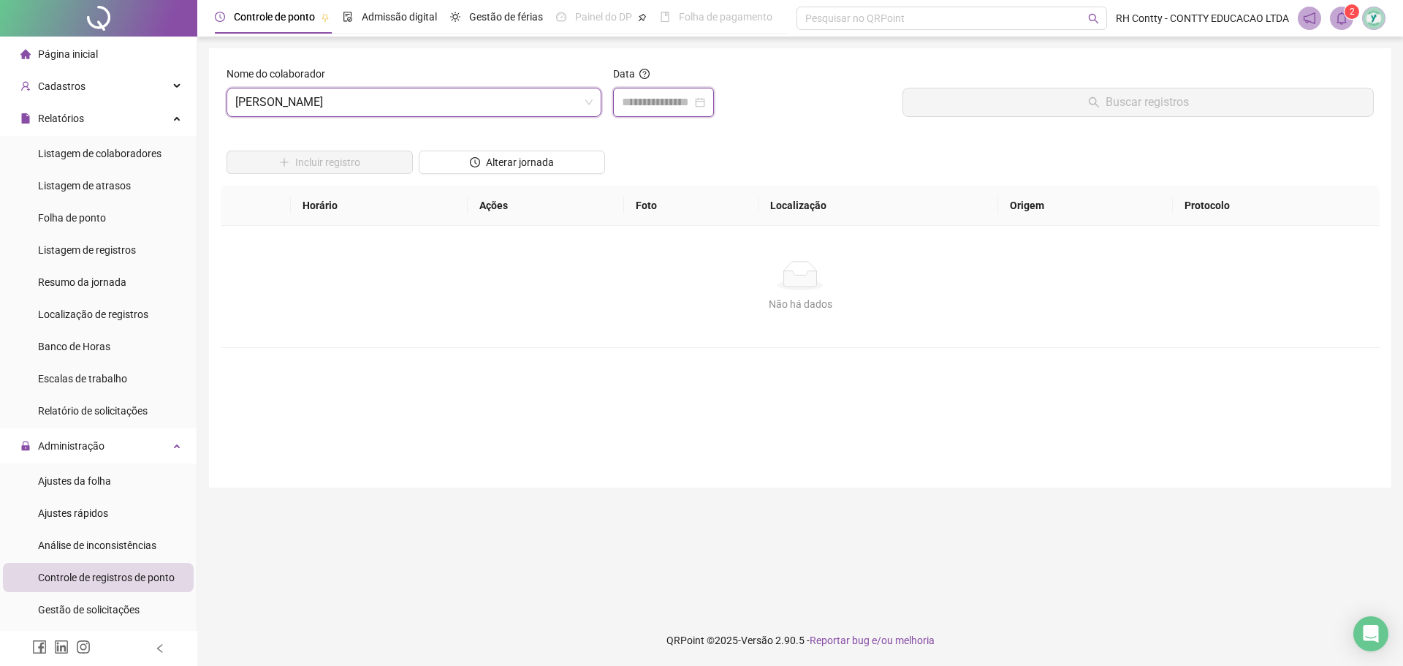
click at [661, 99] on input at bounding box center [657, 103] width 70 height 18
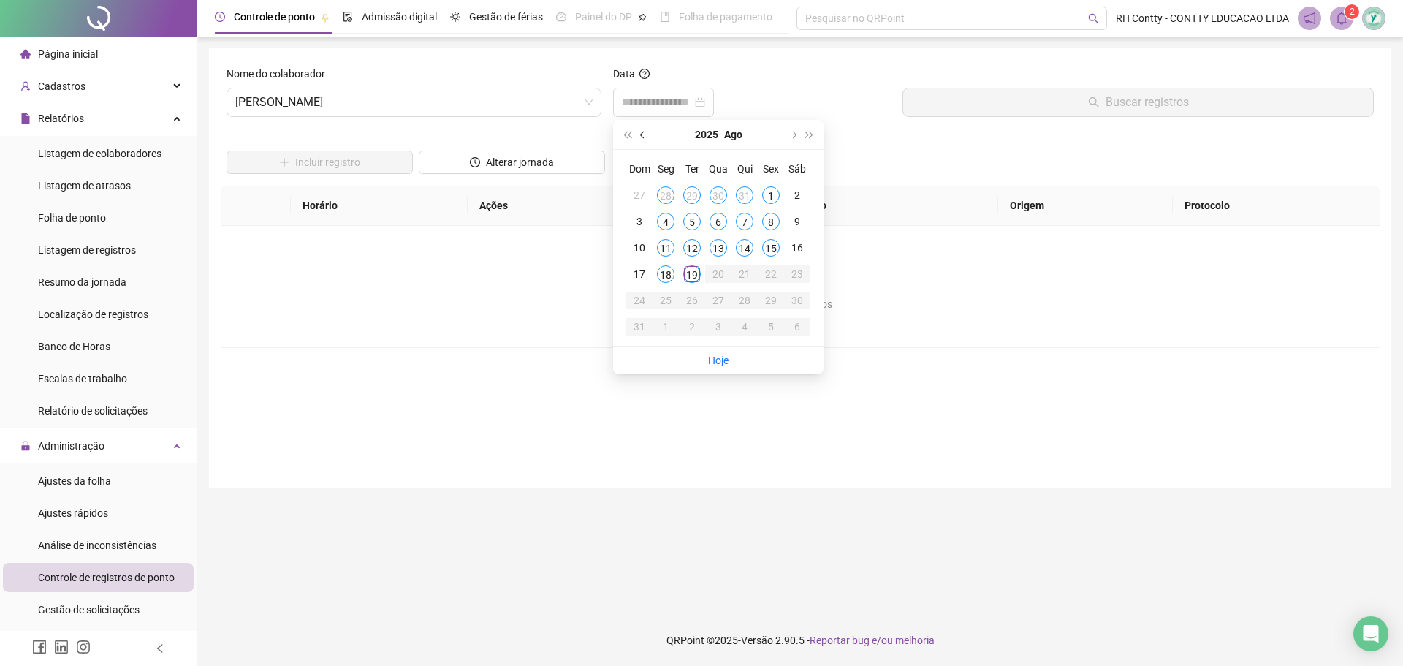
click at [644, 140] on button "prev-year" at bounding box center [643, 134] width 16 height 29
type input "**********"
click at [718, 297] on div "30" at bounding box center [718, 301] width 18 height 18
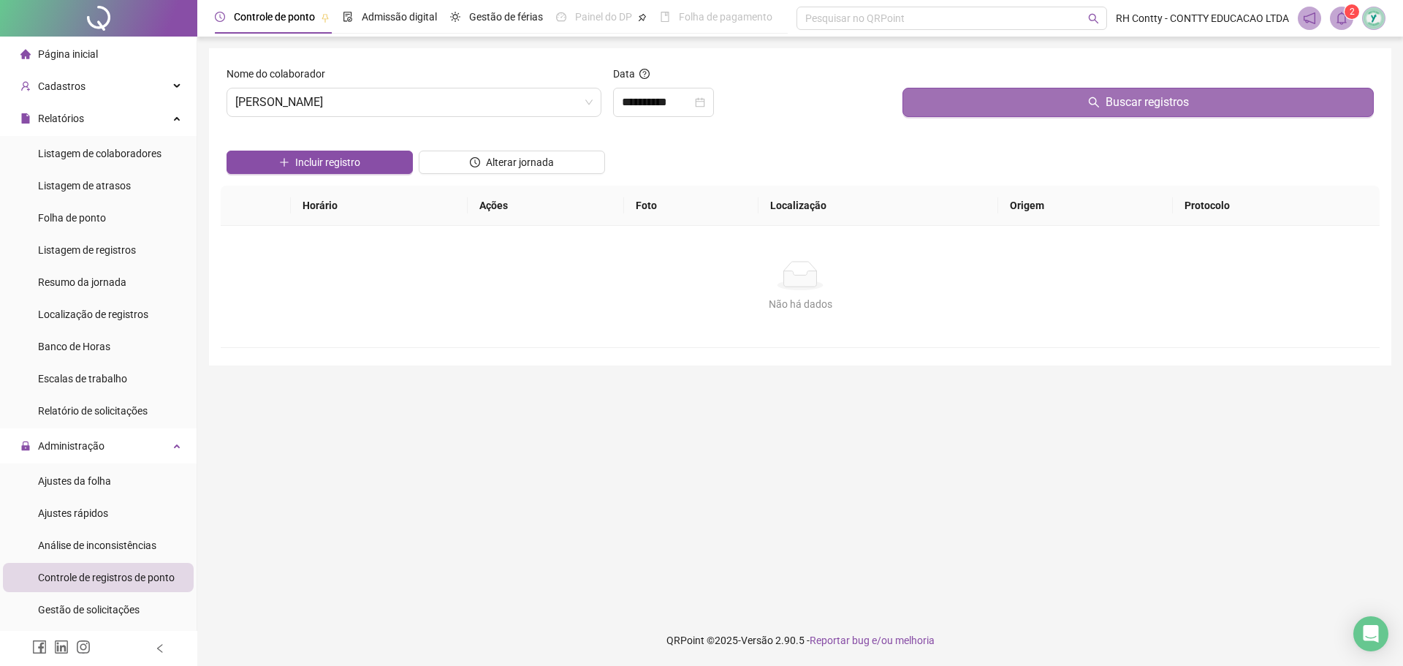
click at [1011, 100] on button "Buscar registros" at bounding box center [1137, 102] width 471 height 29
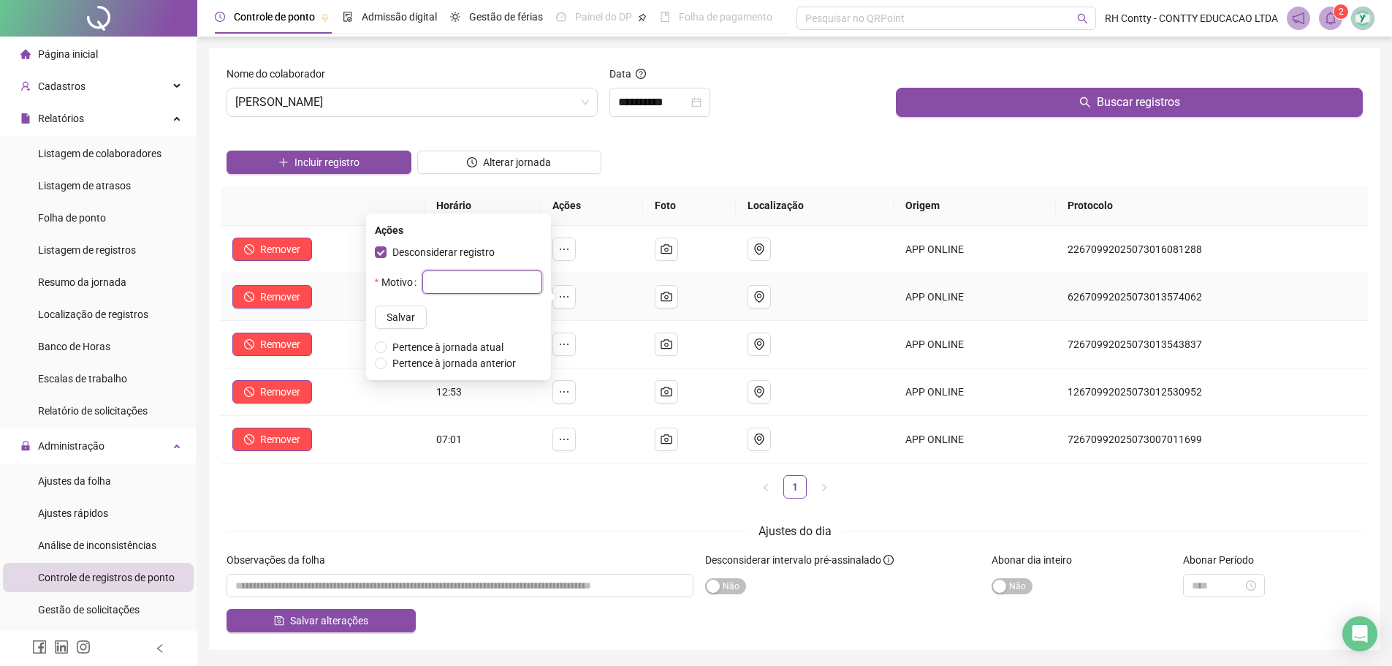
click at [478, 287] on input "text" at bounding box center [482, 281] width 120 height 23
type input "**********"
click at [386, 316] on span "Salvar" at bounding box center [400, 317] width 28 height 16
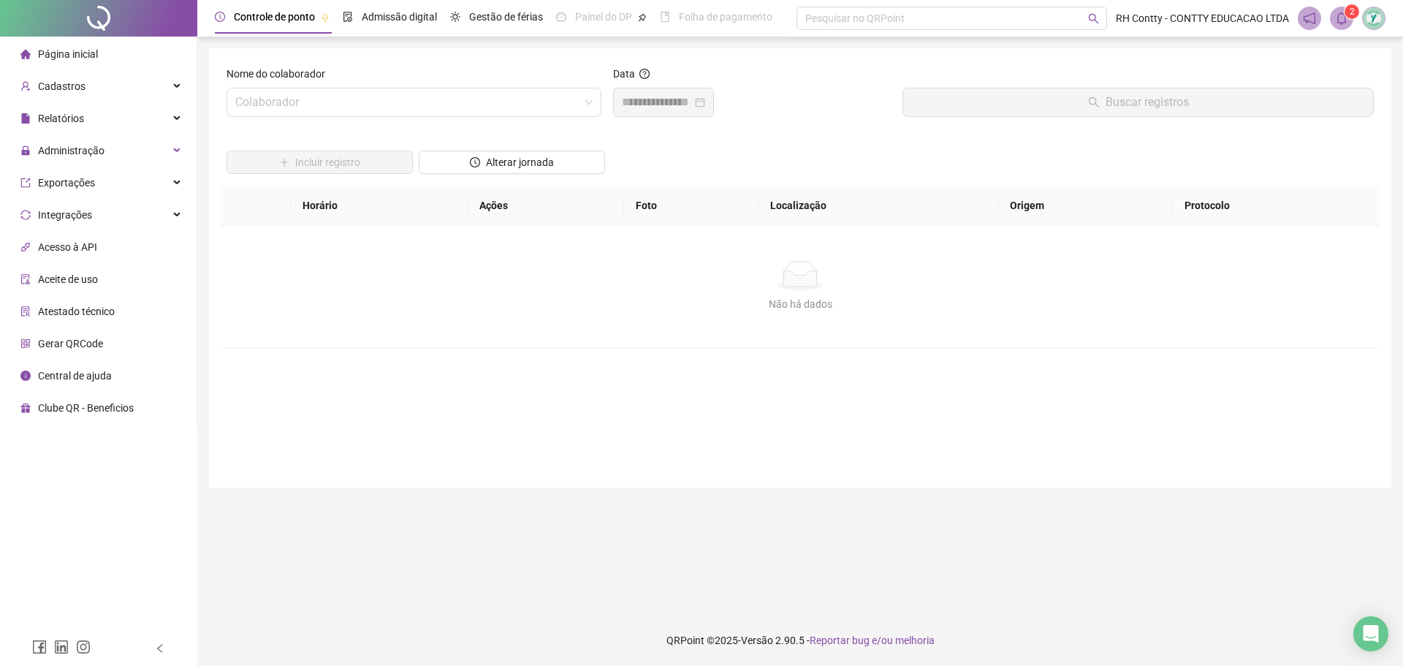
click at [780, 111] on div at bounding box center [752, 102] width 278 height 29
